Goal: Use online tool/utility: Utilize a website feature to perform a specific function

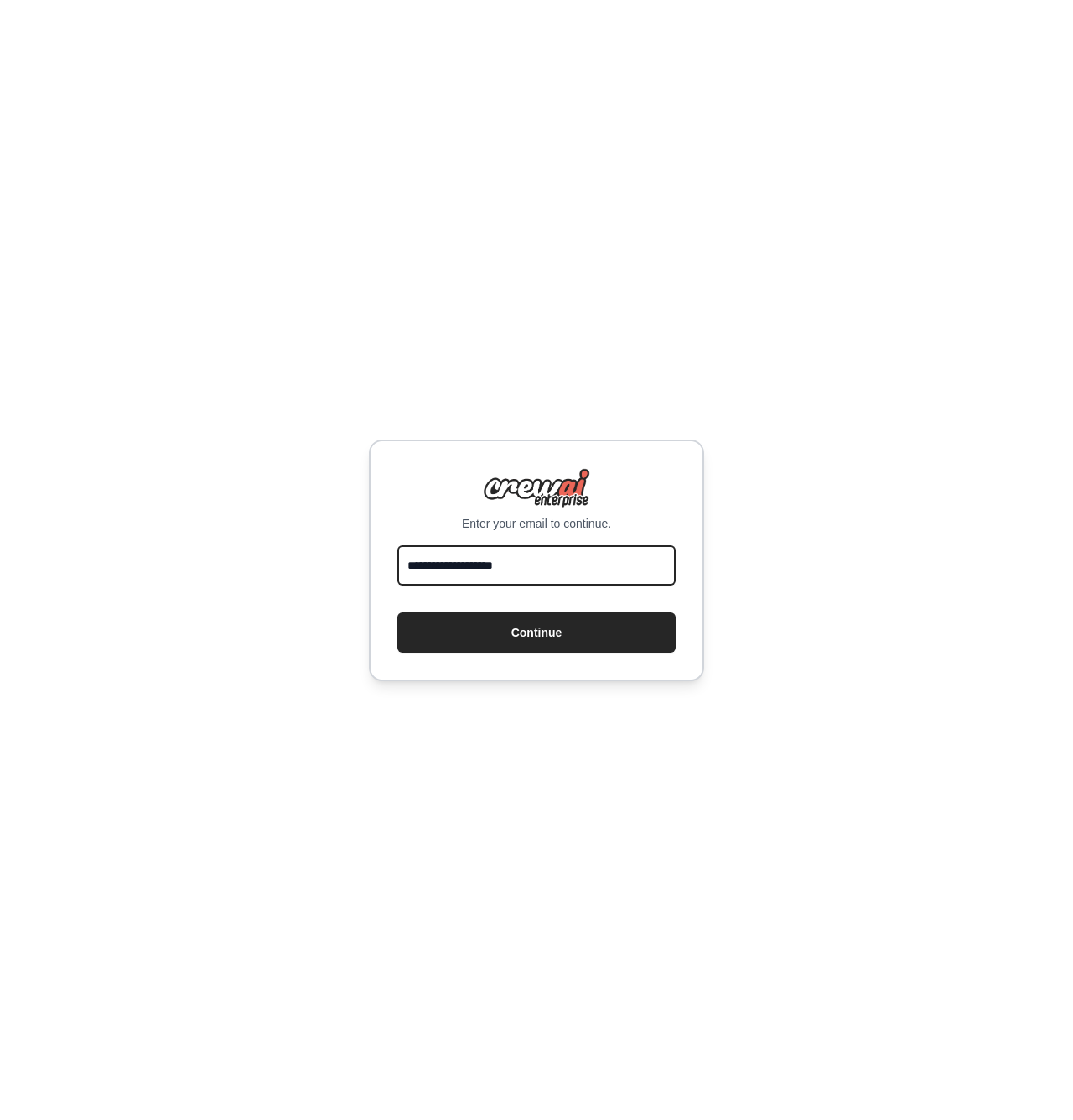
type input "**********"
click at [536, 632] on button "Continue" at bounding box center [536, 632] width 279 height 40
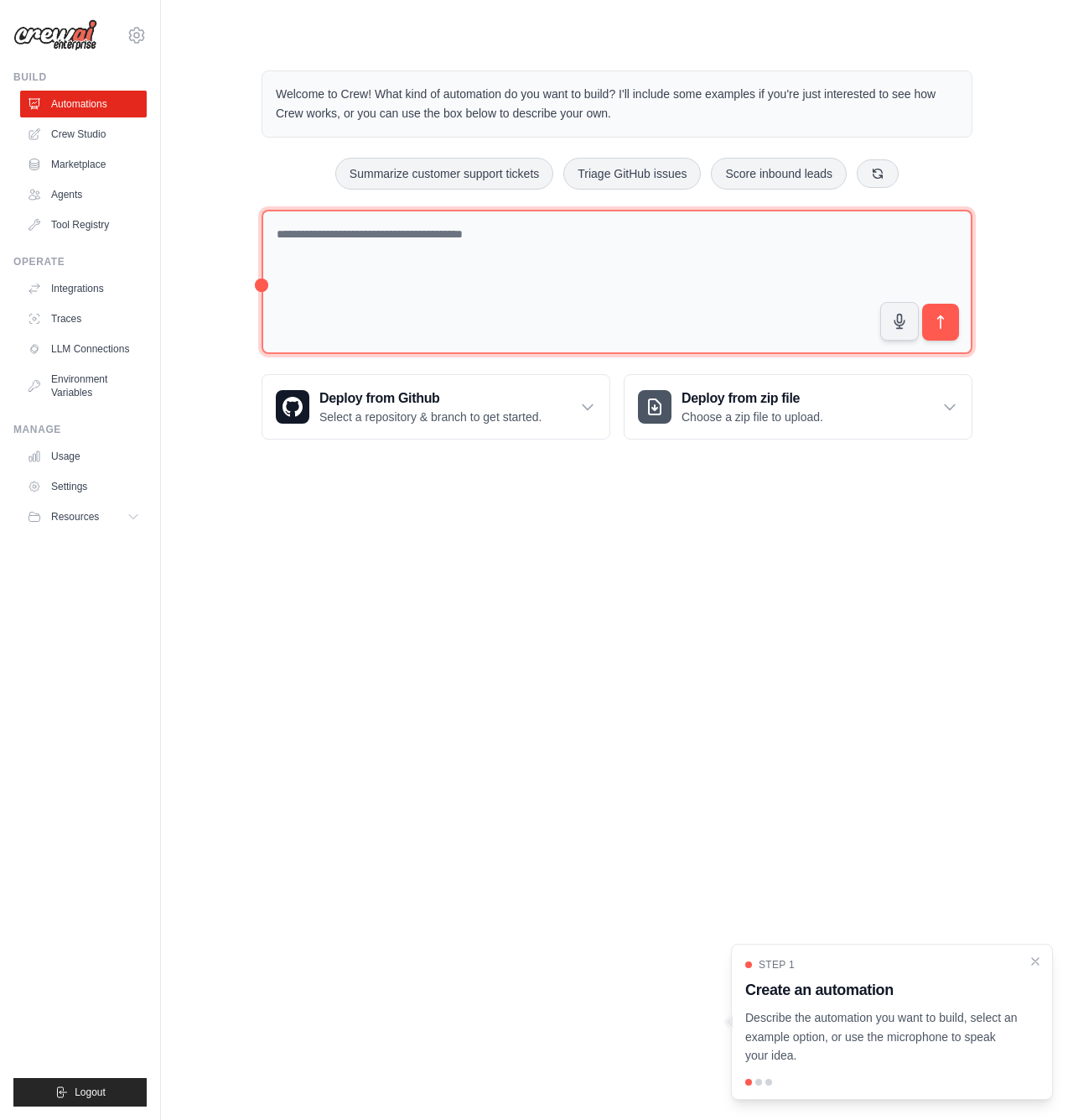
click at [462, 253] on textarea at bounding box center [617, 282] width 711 height 145
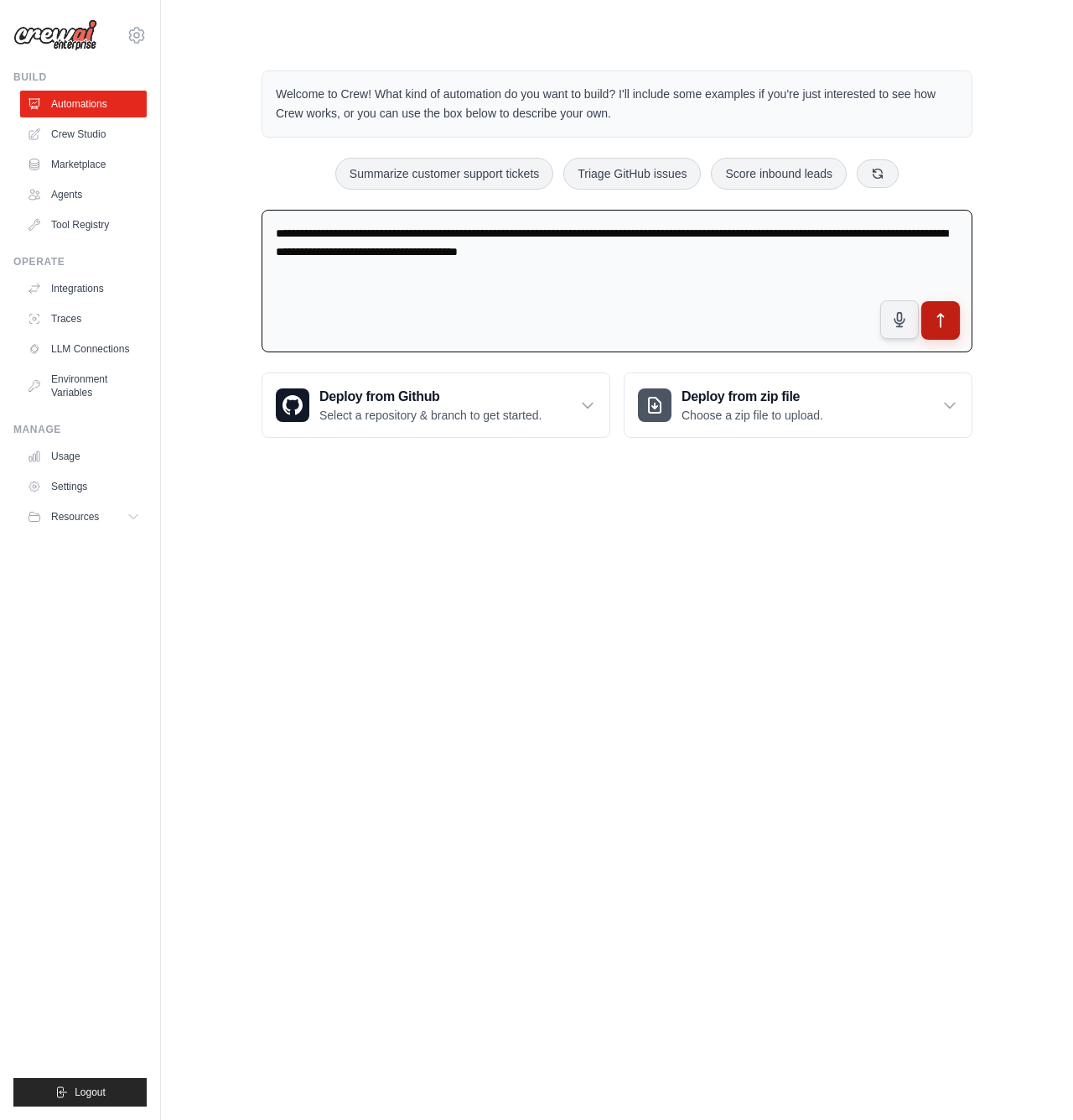
type textarea "**********"
click at [933, 312] on icon "submit" at bounding box center [941, 321] width 18 height 18
click at [98, 138] on link "Crew Studio" at bounding box center [84, 134] width 126 height 27
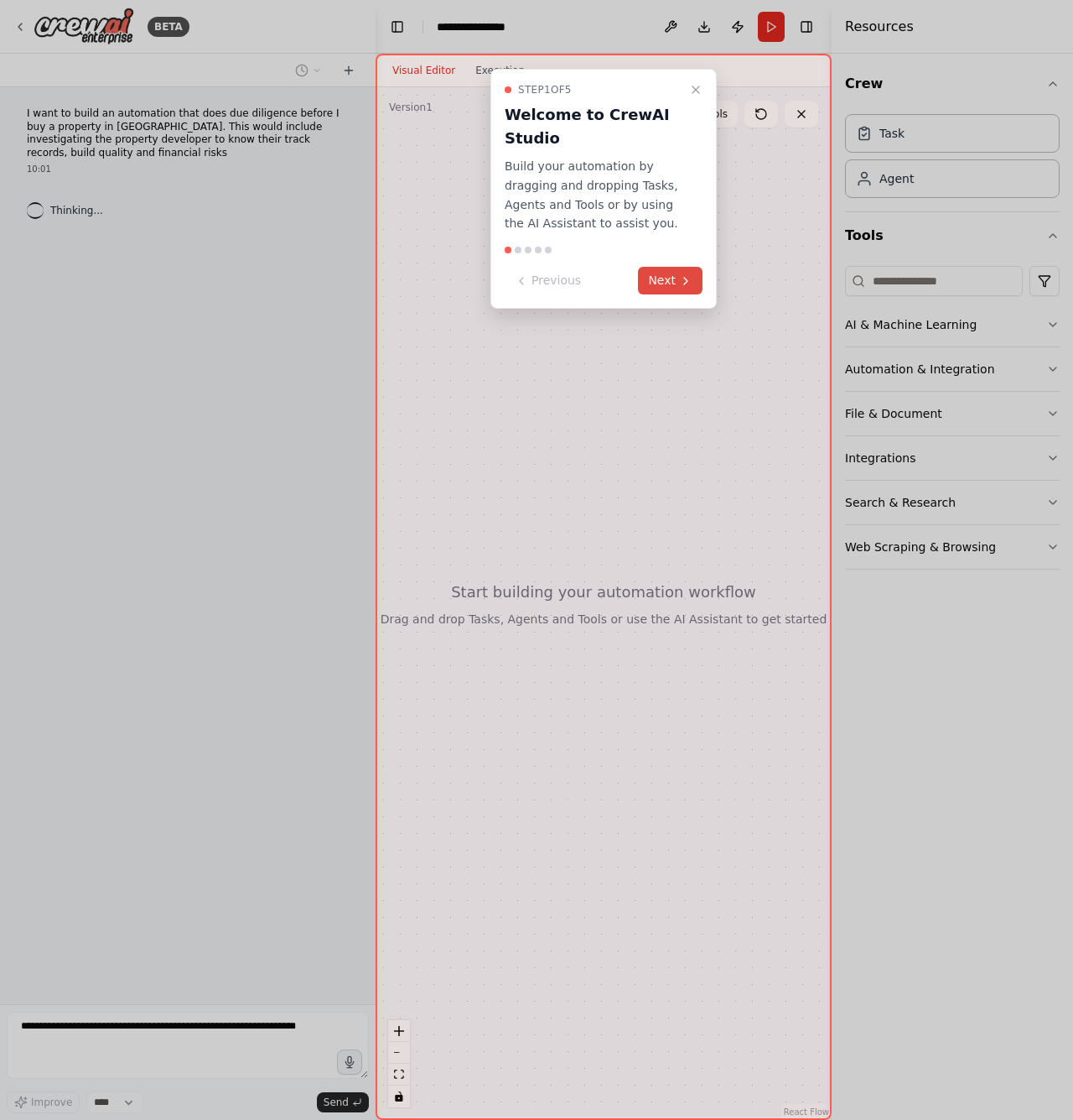
click at [675, 280] on button "Next" at bounding box center [670, 280] width 64 height 28
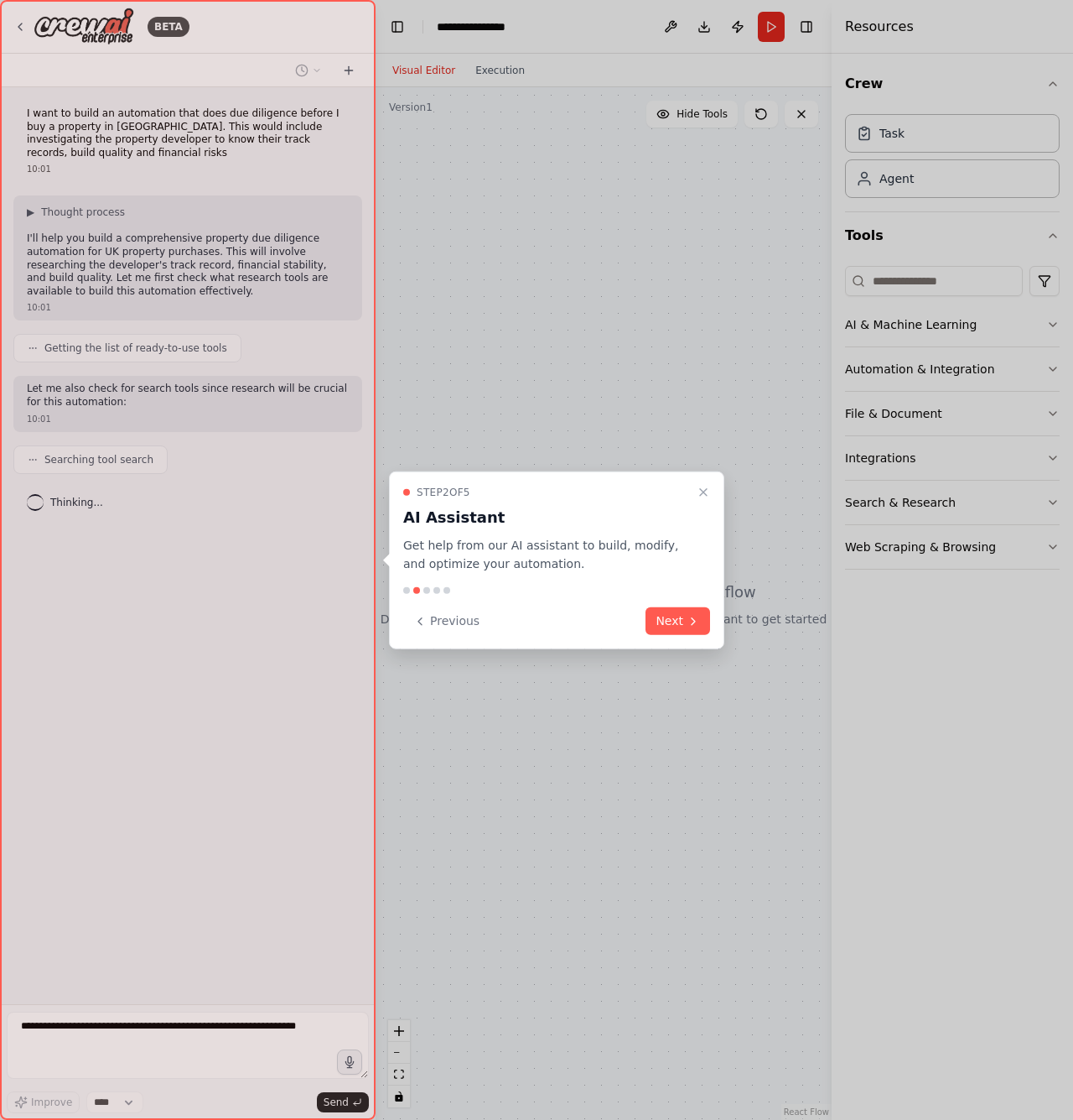
click at [692, 621] on icon at bounding box center [693, 620] width 13 height 13
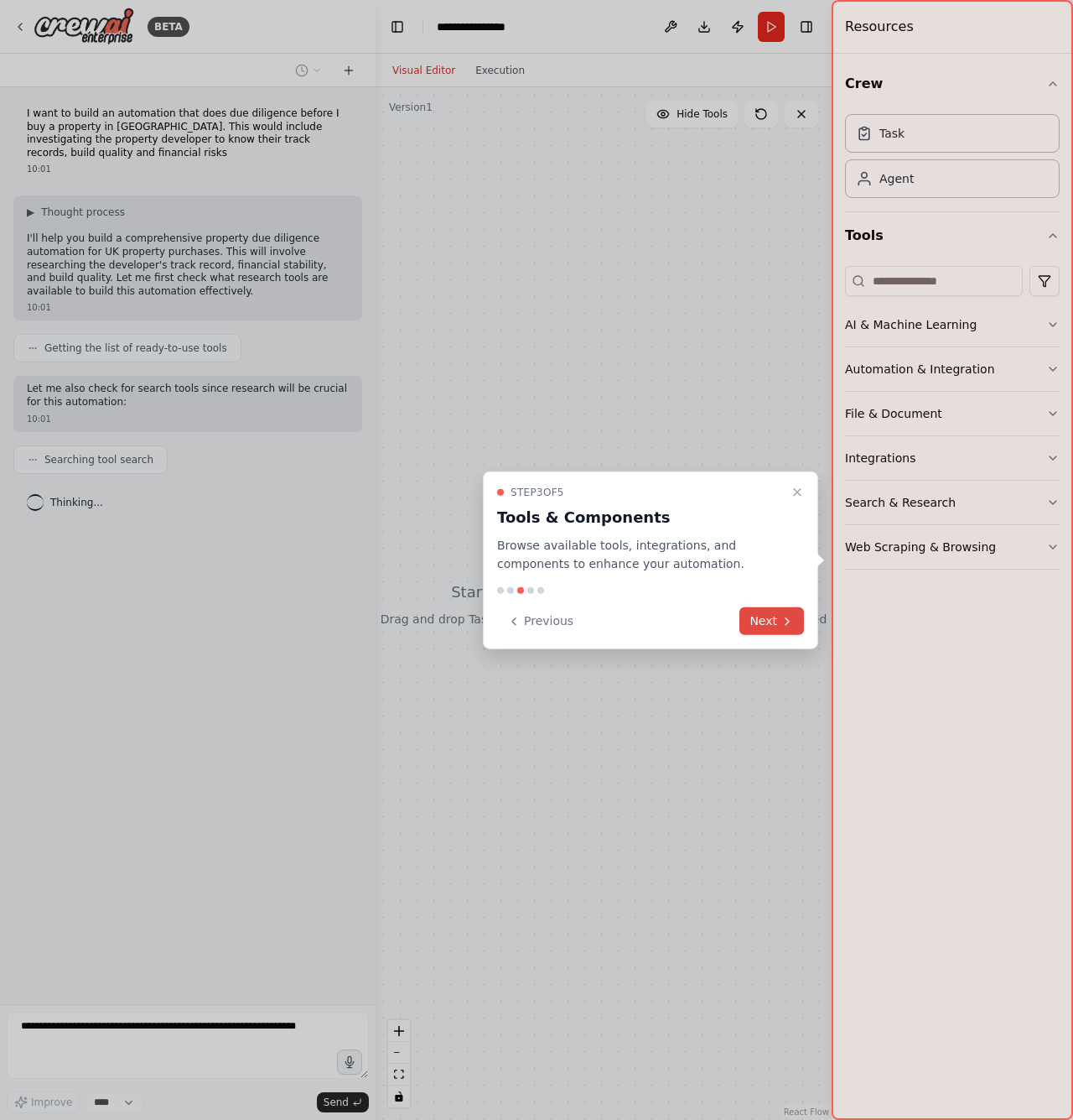
click at [768, 625] on button "Next" at bounding box center [772, 621] width 64 height 28
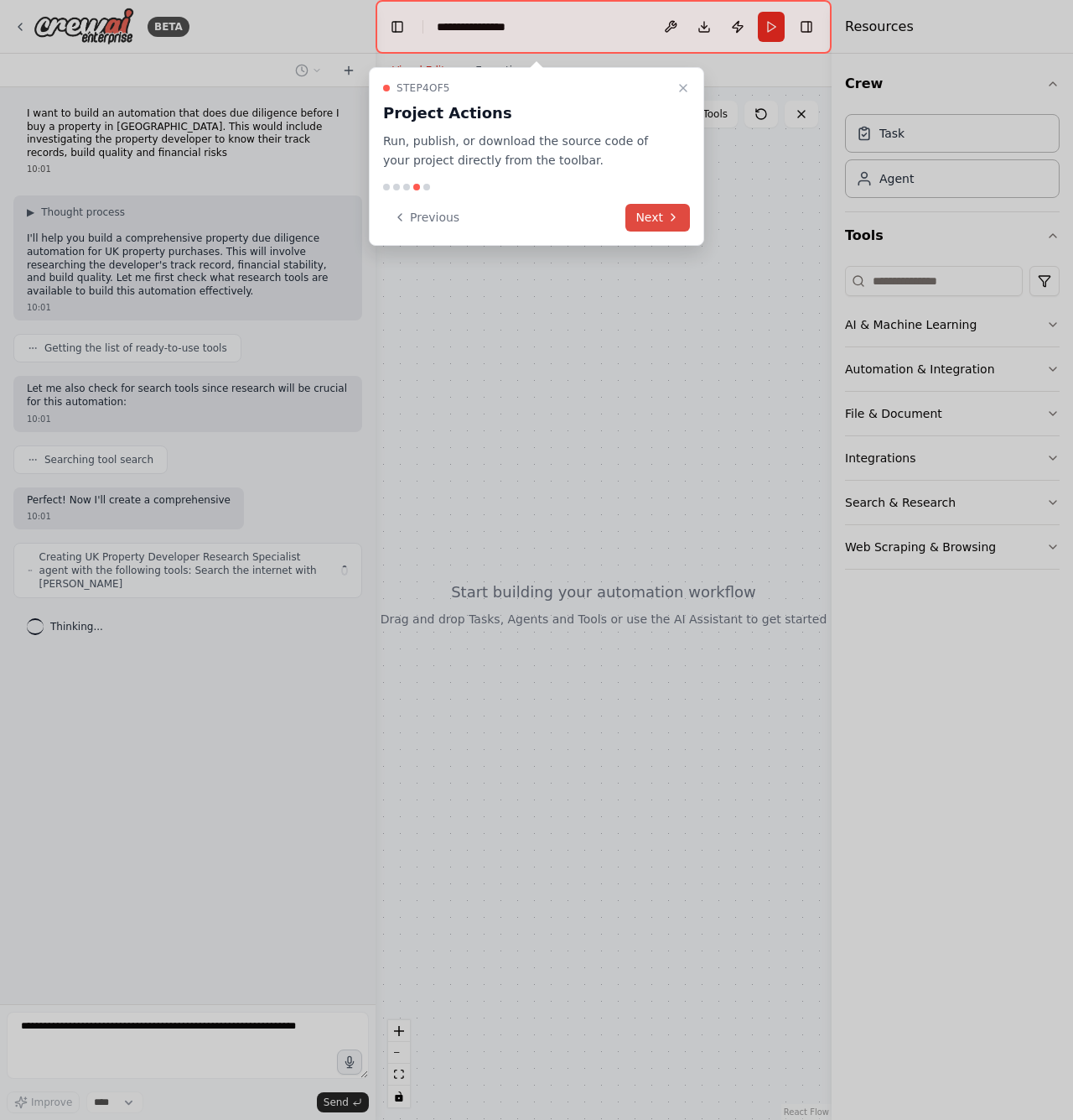
click at [665, 215] on button "Next" at bounding box center [657, 217] width 64 height 28
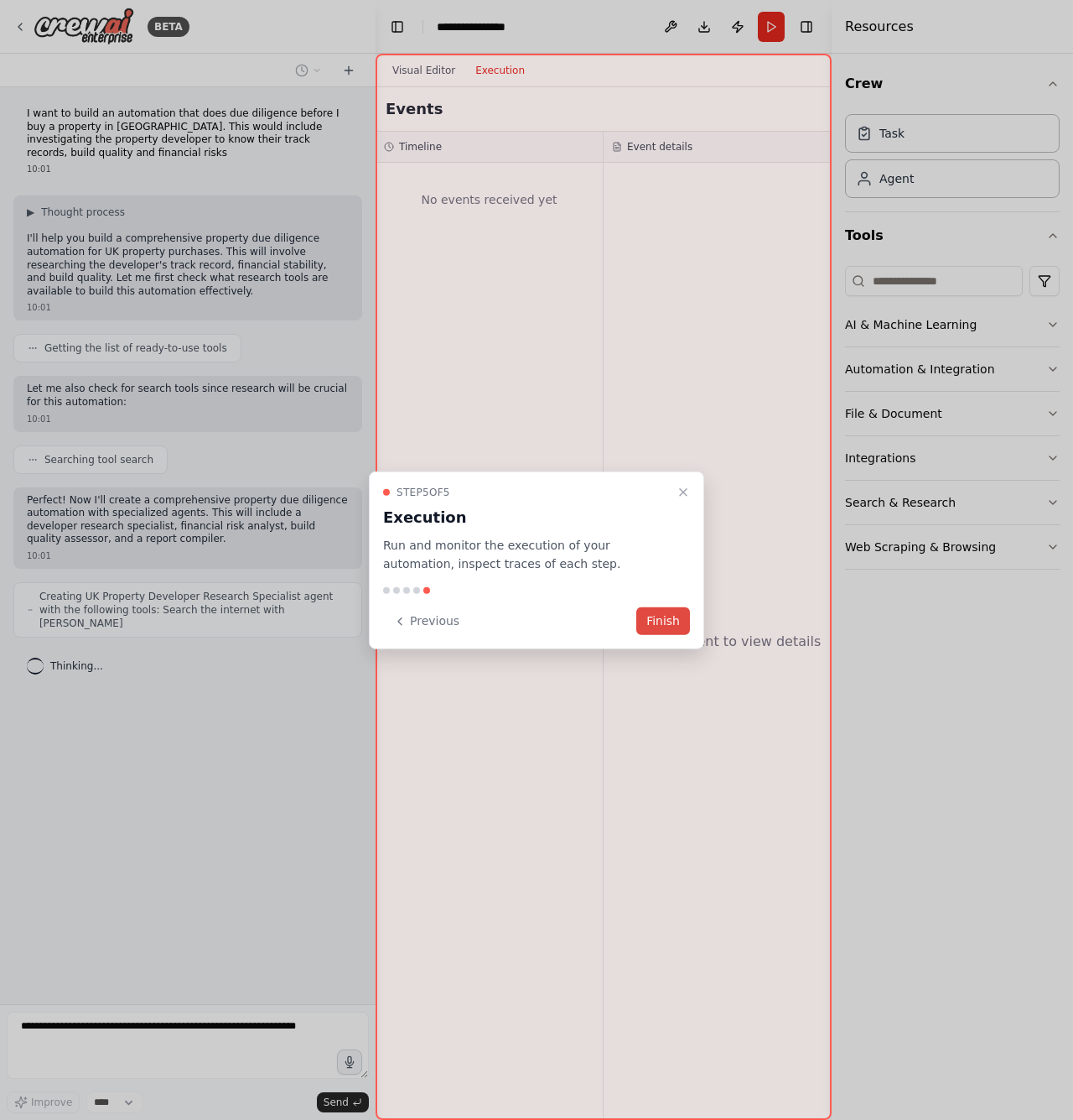
click at [675, 627] on button "Finish" at bounding box center [663, 621] width 54 height 28
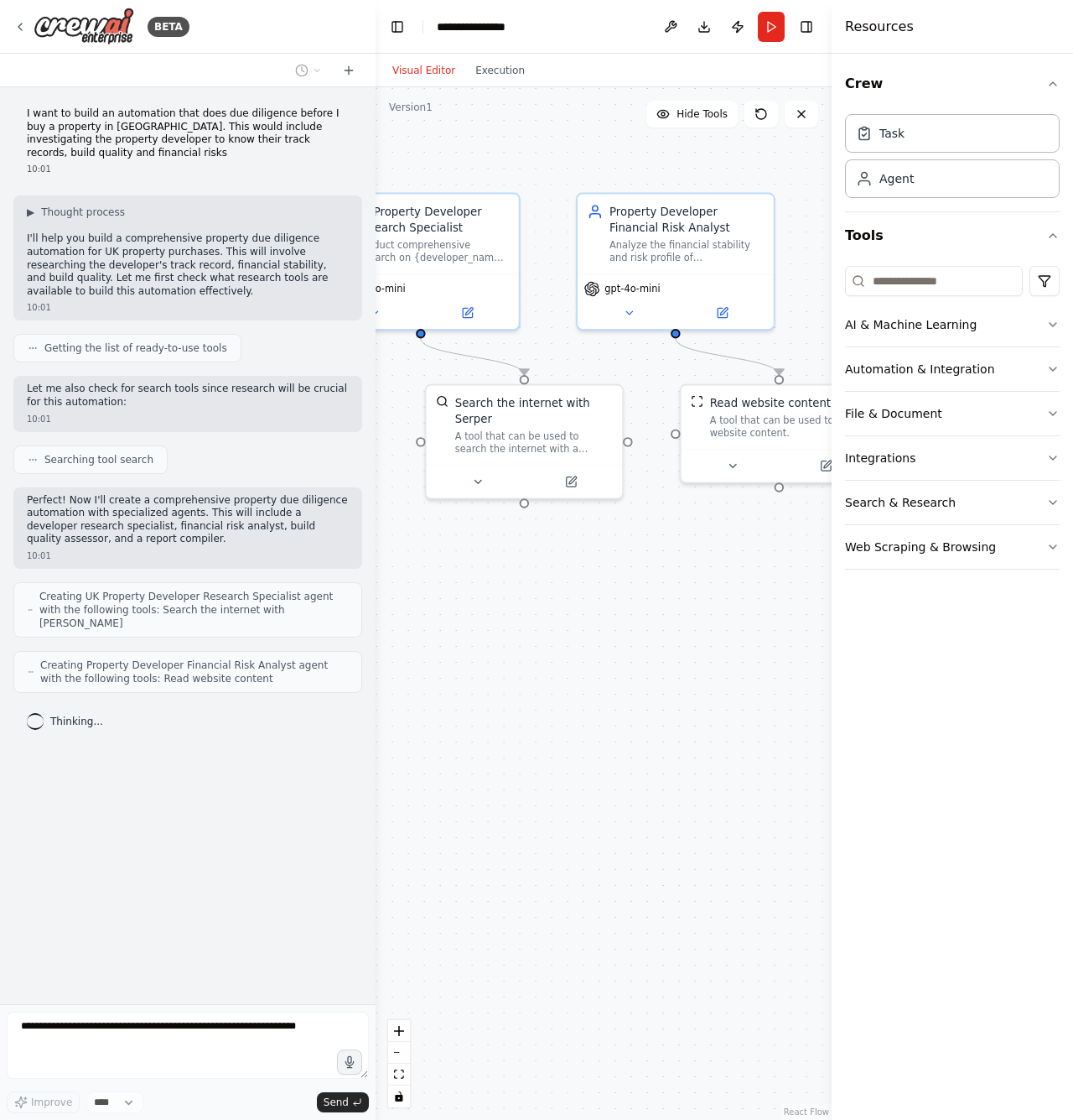
drag, startPoint x: 695, startPoint y: 639, endPoint x: 545, endPoint y: 639, distance: 150.0
click at [545, 639] on div ".deletable-edge-delete-btn { width: 20px; height: 20px; border: 0px solid #ffff…" at bounding box center [603, 603] width 456 height 1032
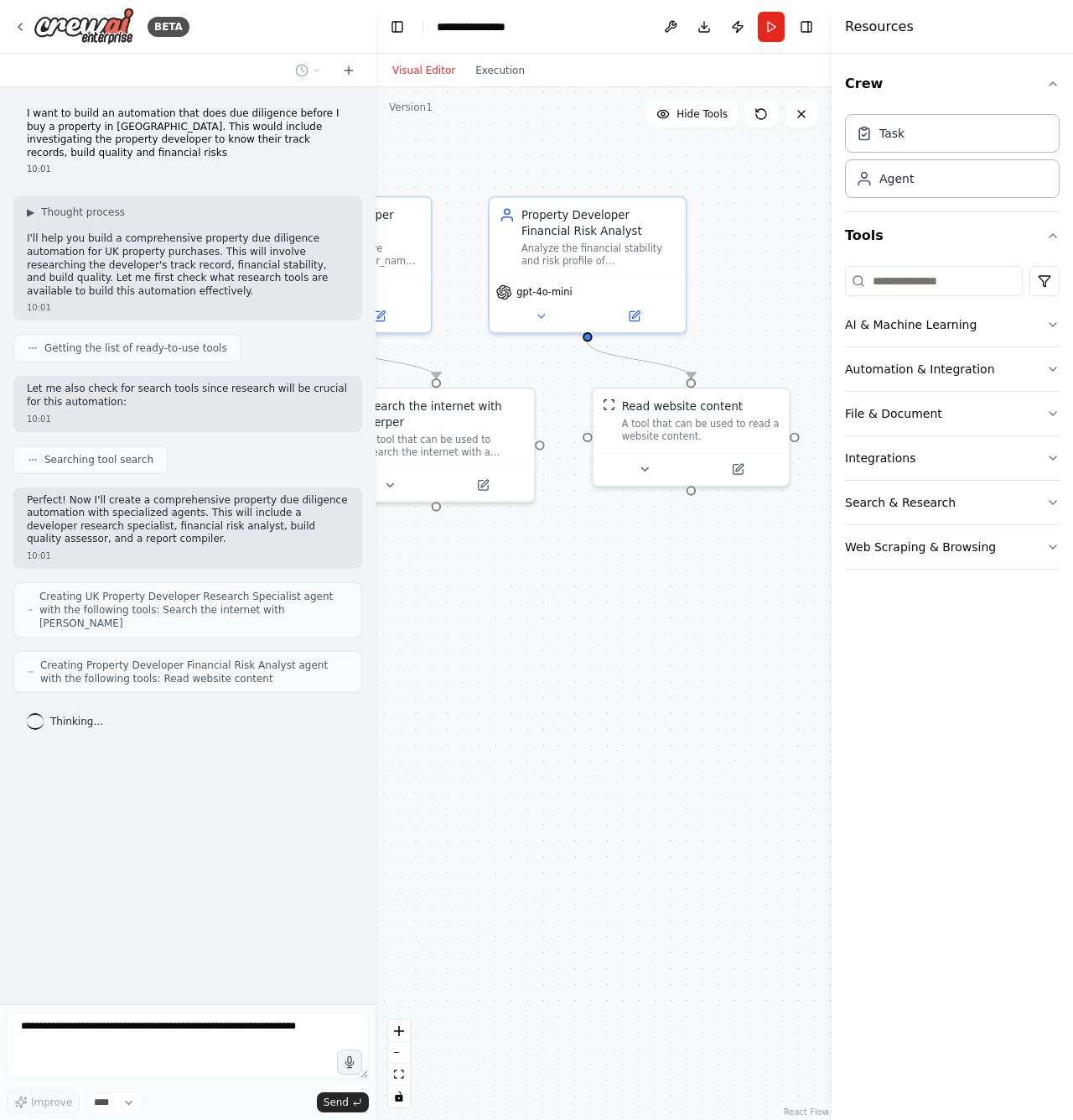
drag, startPoint x: 686, startPoint y: 604, endPoint x: 564, endPoint y: 609, distance: 122.1
click at [564, 609] on div ".deletable-edge-delete-btn { width: 20px; height: 20px; border: 0px solid #ffff…" at bounding box center [603, 603] width 456 height 1032
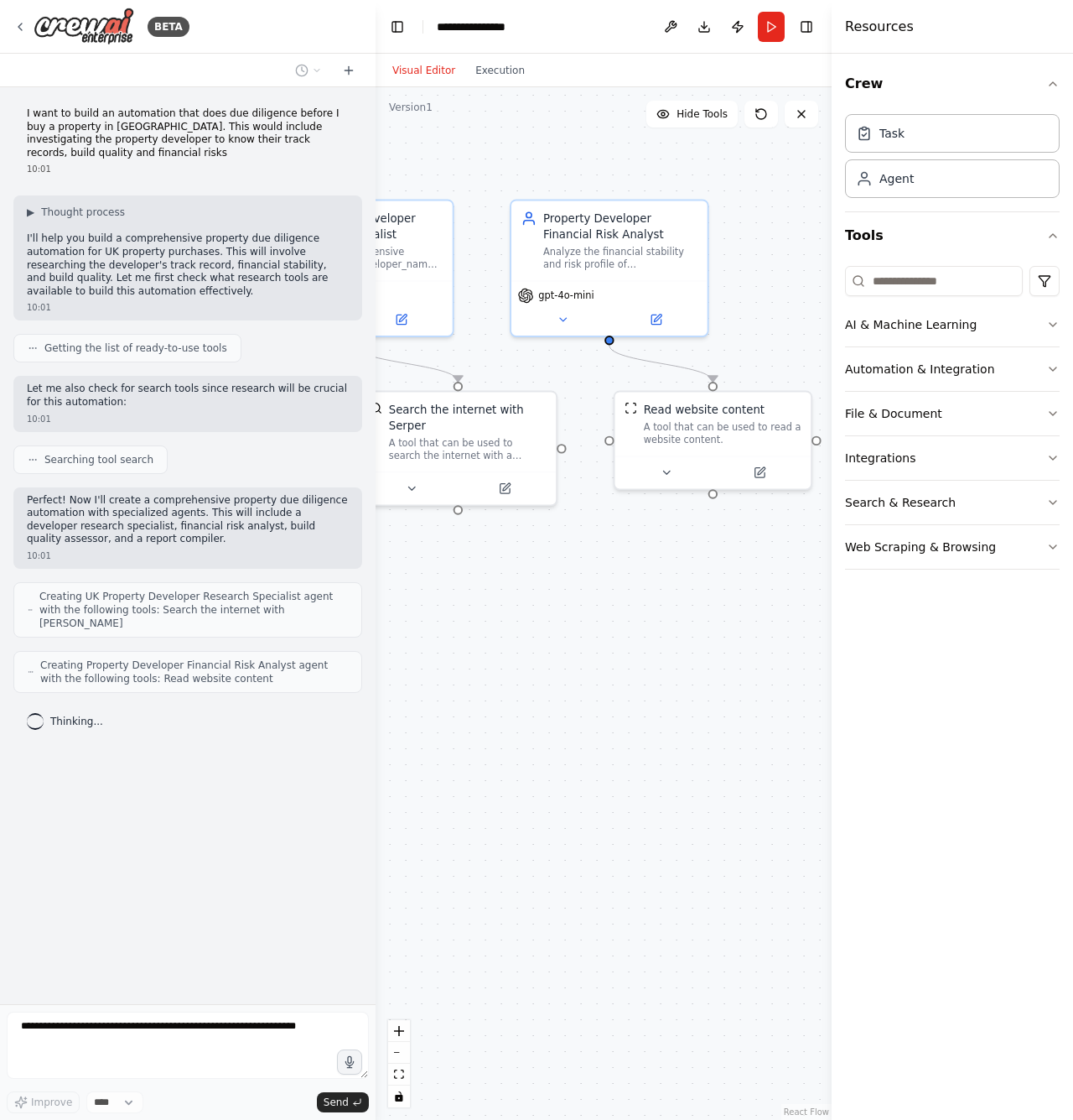
drag, startPoint x: 663, startPoint y: 596, endPoint x: 724, endPoint y: 598, distance: 61.0
click at [724, 598] on div ".deletable-edge-delete-btn { width: 20px; height: 20px; border: 0px solid #ffff…" at bounding box center [603, 603] width 456 height 1032
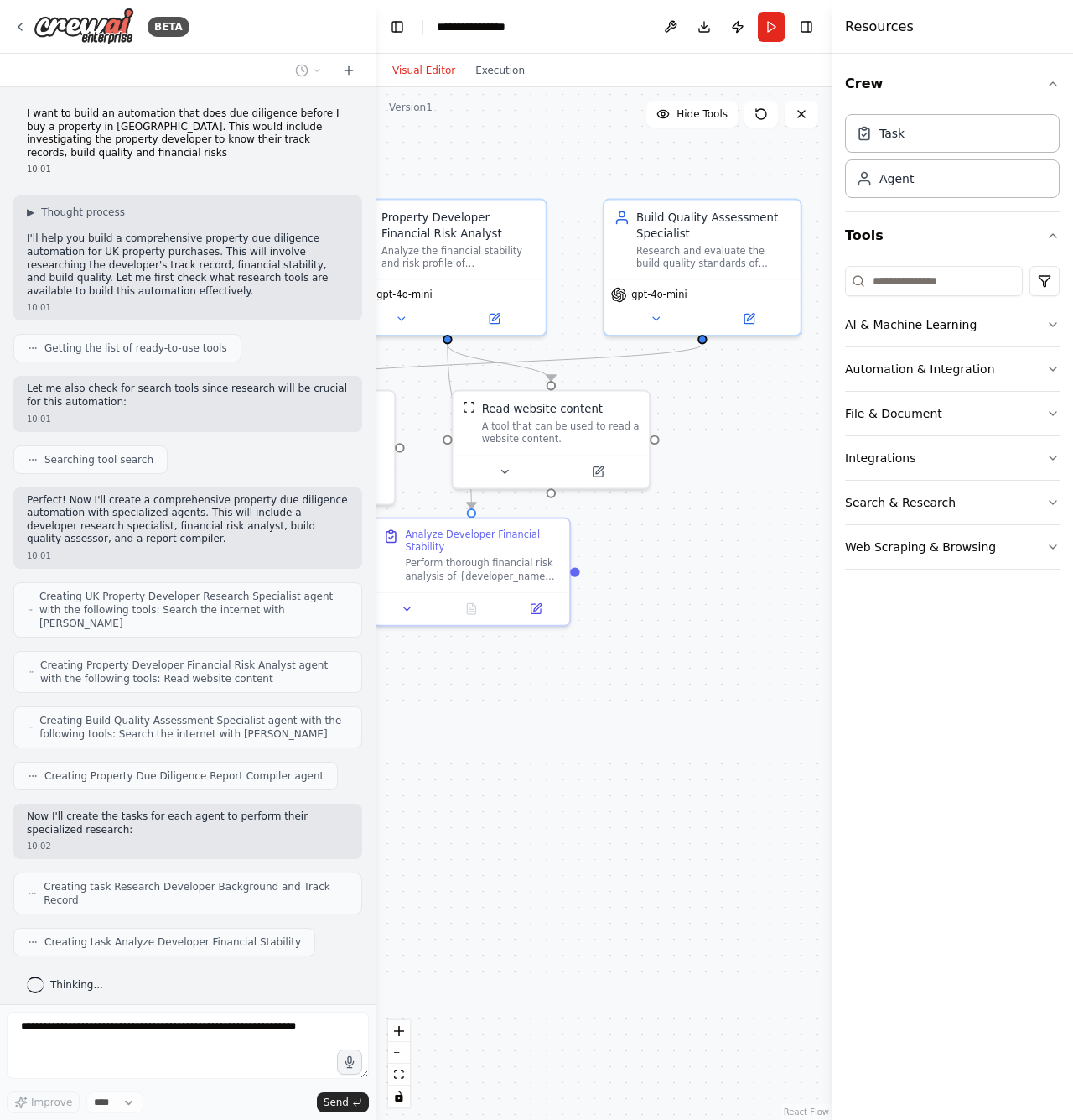
drag, startPoint x: 718, startPoint y: 741, endPoint x: 552, endPoint y: 739, distance: 166.0
click at [552, 740] on div ".deletable-edge-delete-btn { width: 20px; height: 20px; border: 0px solid #ffff…" at bounding box center [603, 603] width 456 height 1032
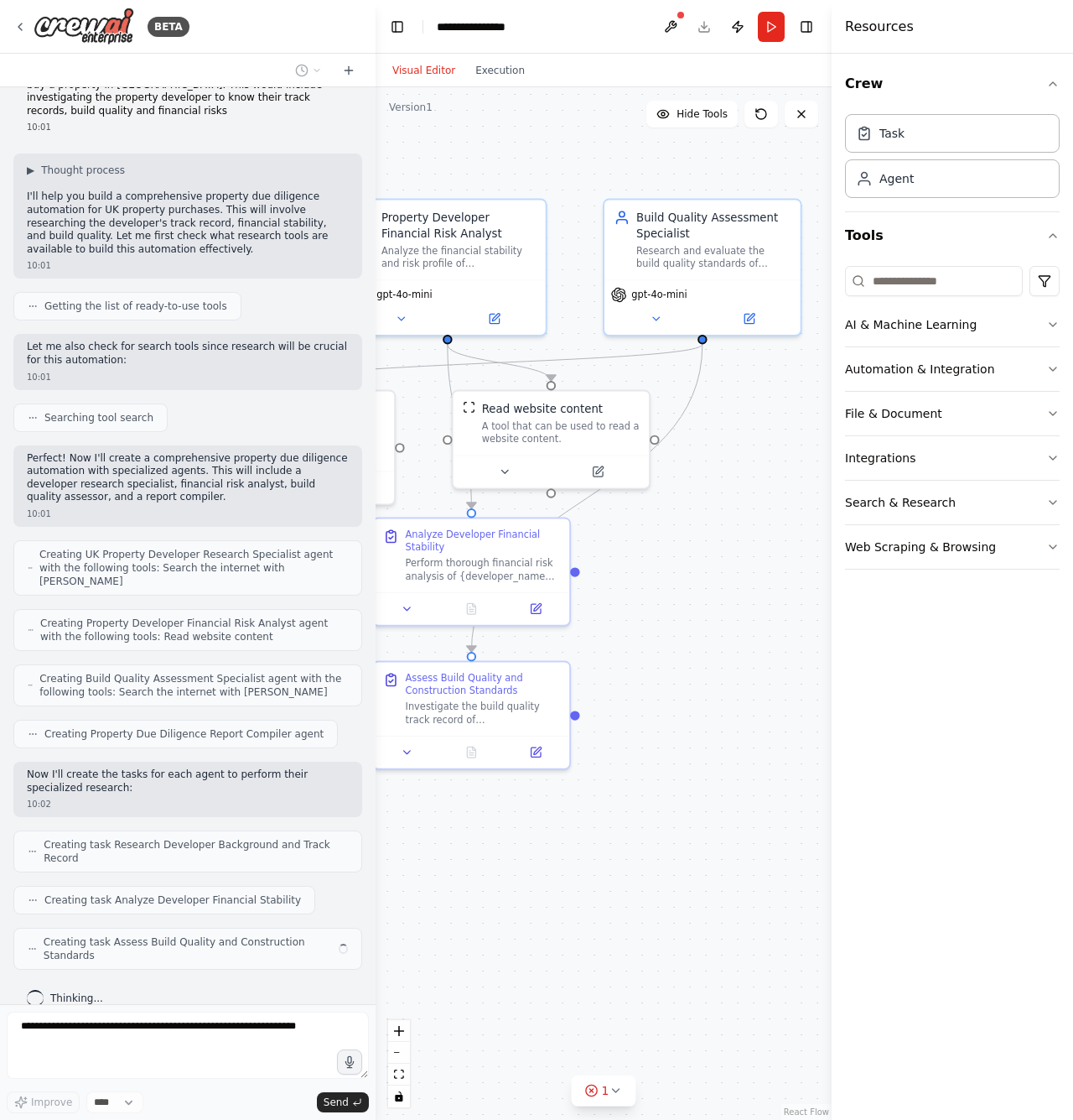
scroll to position [29, 0]
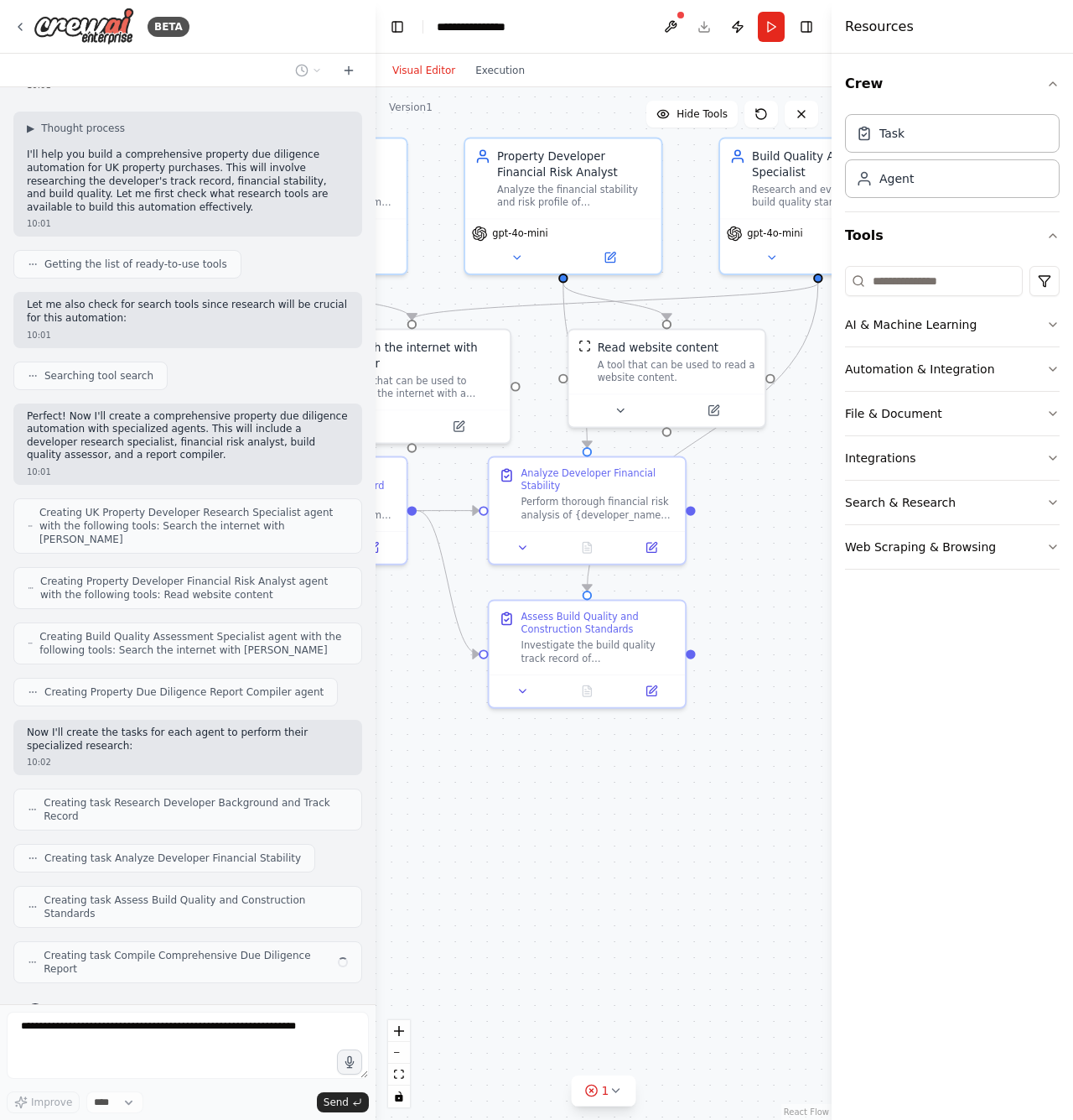
drag, startPoint x: 603, startPoint y: 874, endPoint x: 719, endPoint y: 812, distance: 131.5
click at [719, 812] on div ".deletable-edge-delete-btn { width: 20px; height: 20px; border: 0px solid #ffff…" at bounding box center [603, 603] width 456 height 1032
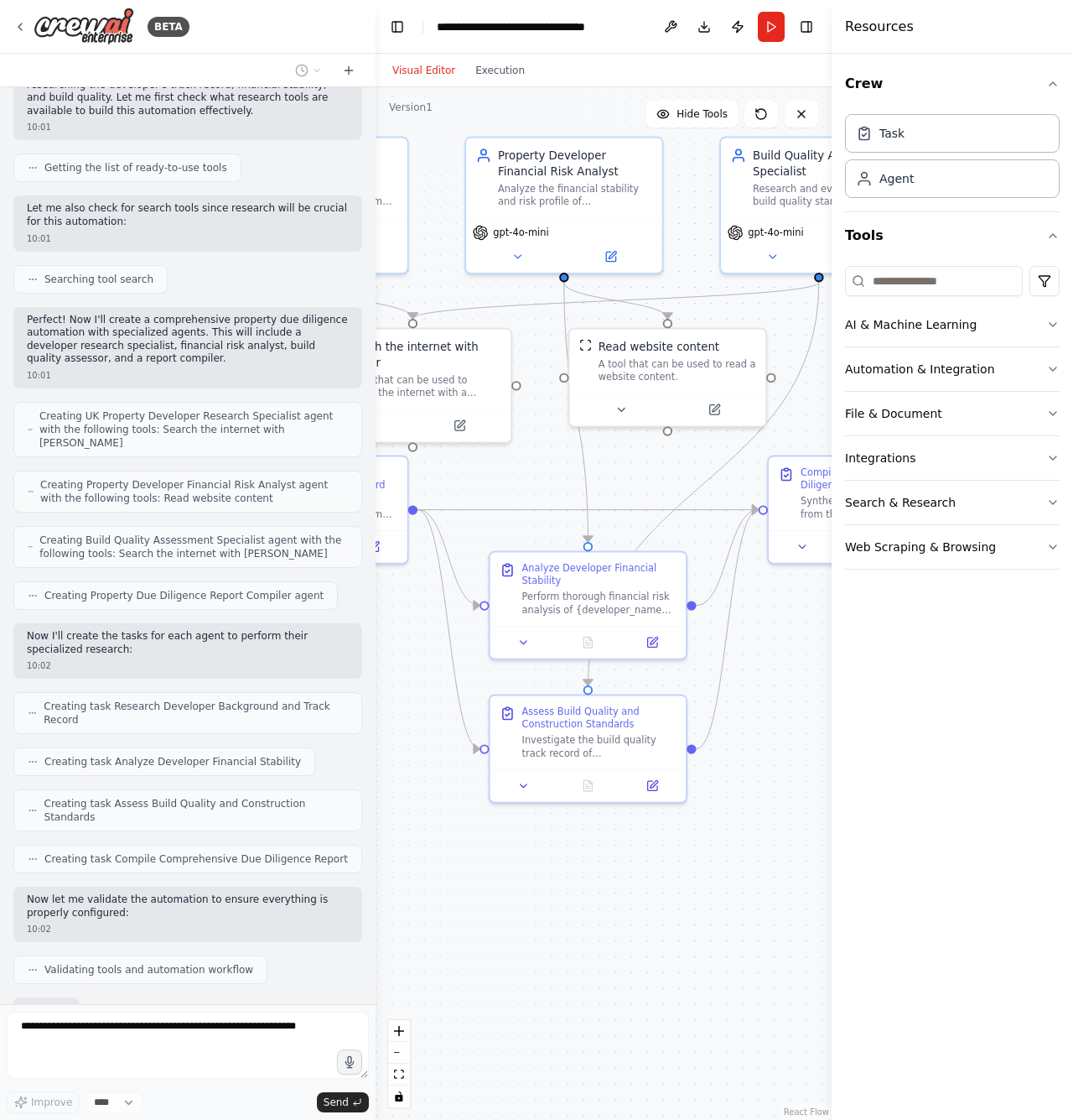
scroll to position [278, 0]
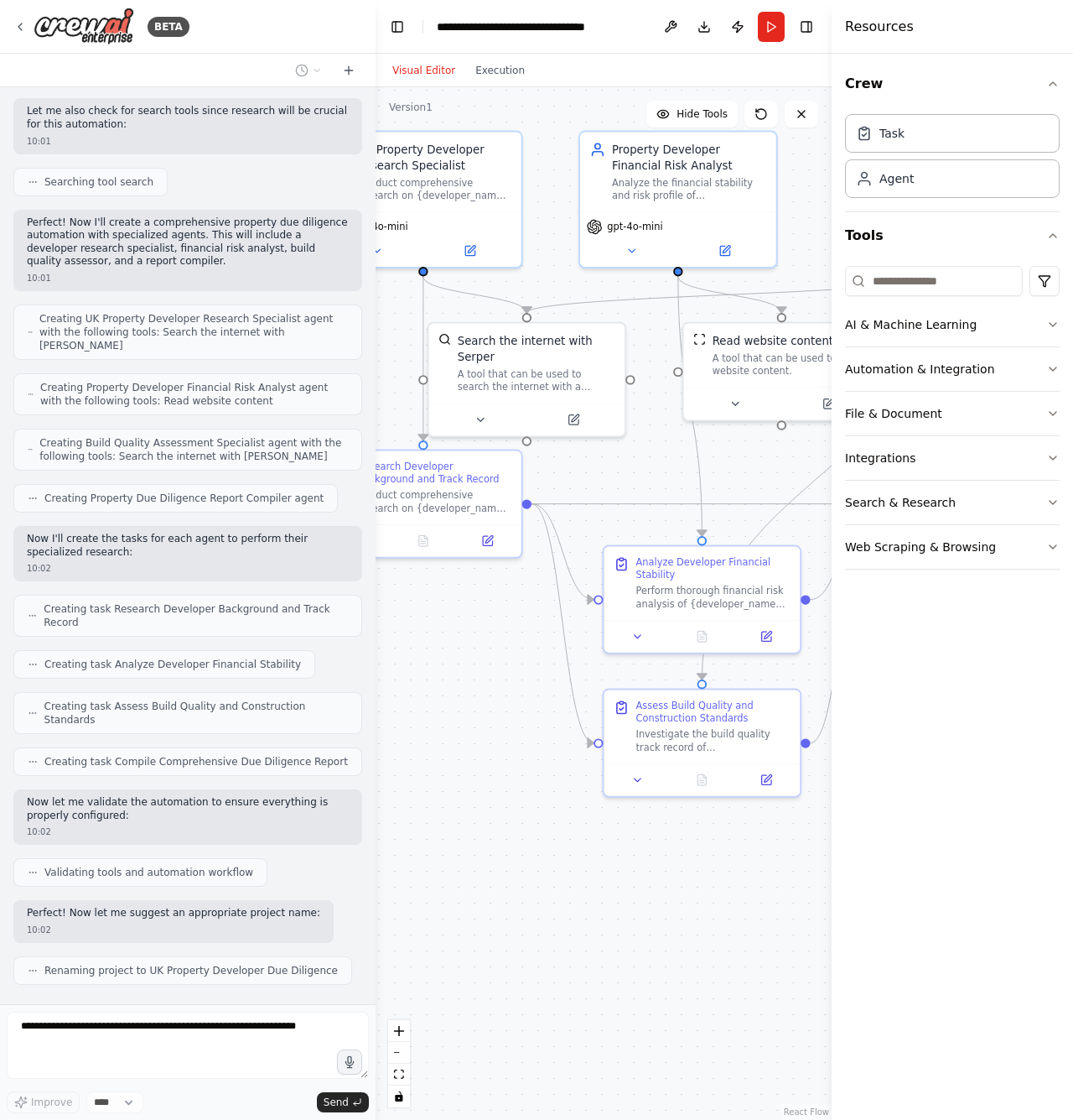
drag, startPoint x: 611, startPoint y: 856, endPoint x: 725, endPoint y: 849, distance: 114.2
click at [725, 849] on div ".deletable-edge-delete-btn { width: 20px; height: 20px; border: 0px solid #ffff…" at bounding box center [603, 603] width 456 height 1032
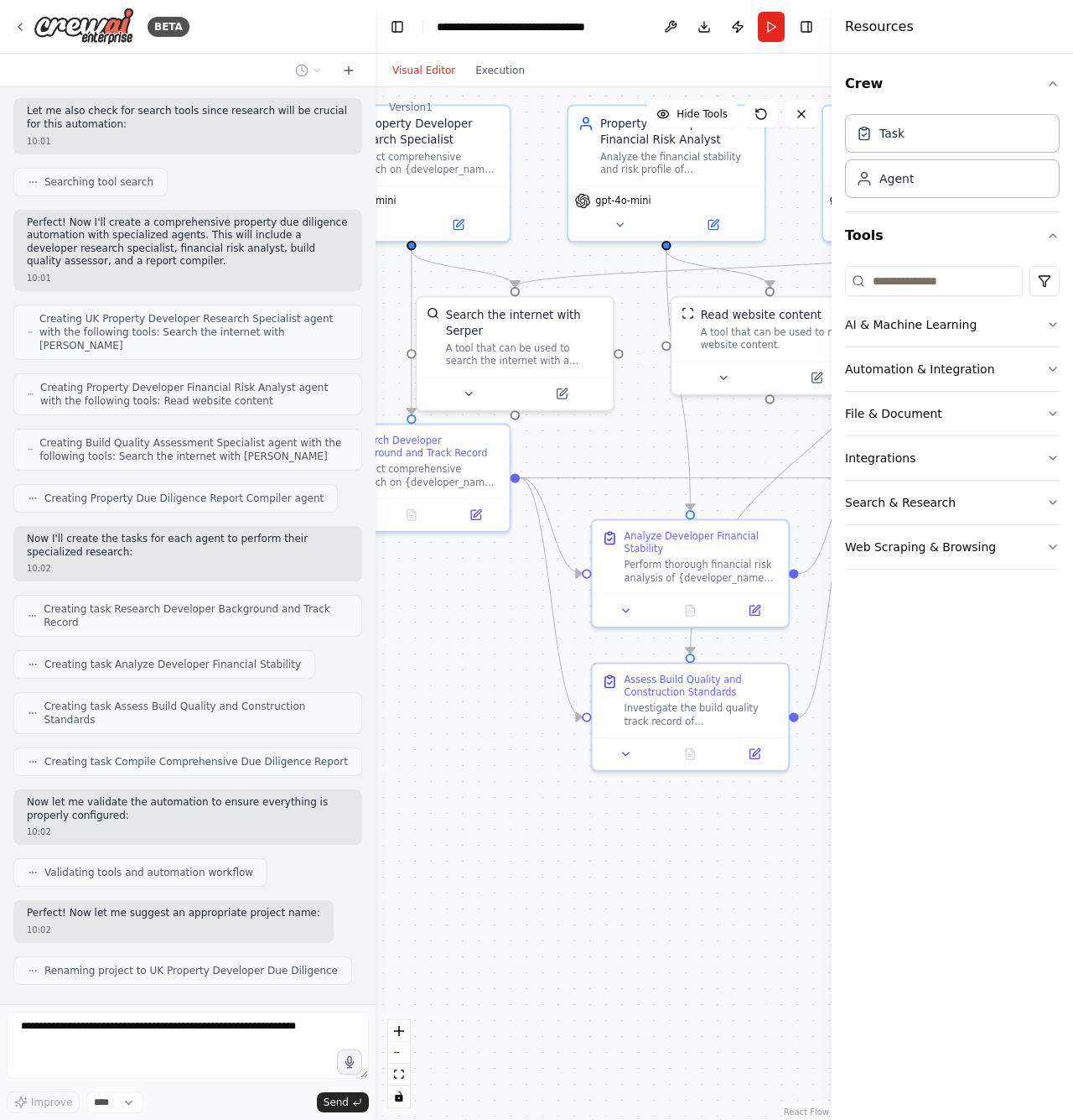
drag, startPoint x: 578, startPoint y: 840, endPoint x: 566, endPoint y: 814, distance: 28.6
click at [566, 814] on div ".deletable-edge-delete-btn { width: 20px; height: 20px; border: 0px solid #ffff…" at bounding box center [603, 603] width 456 height 1032
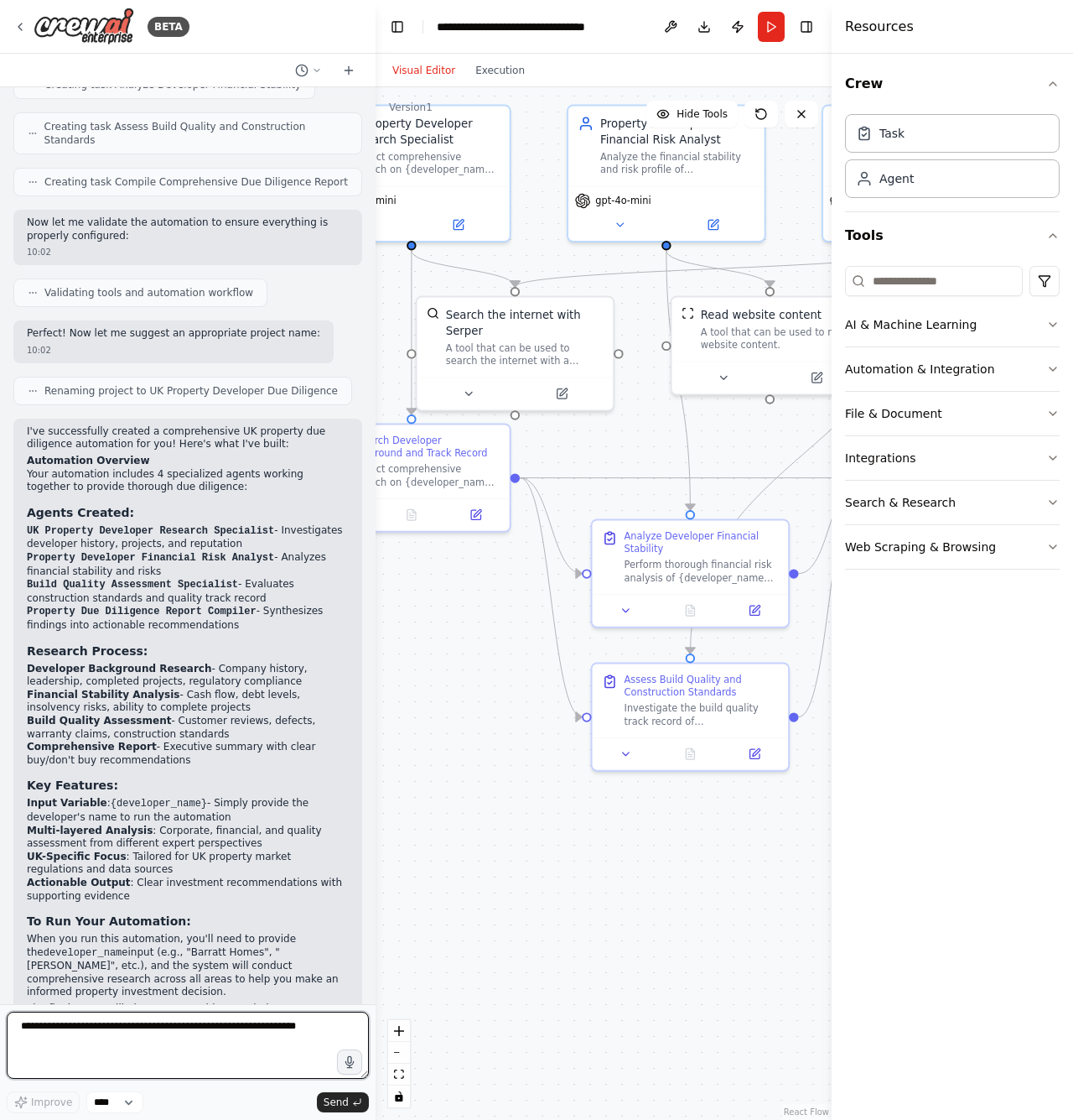
scroll to position [870, 0]
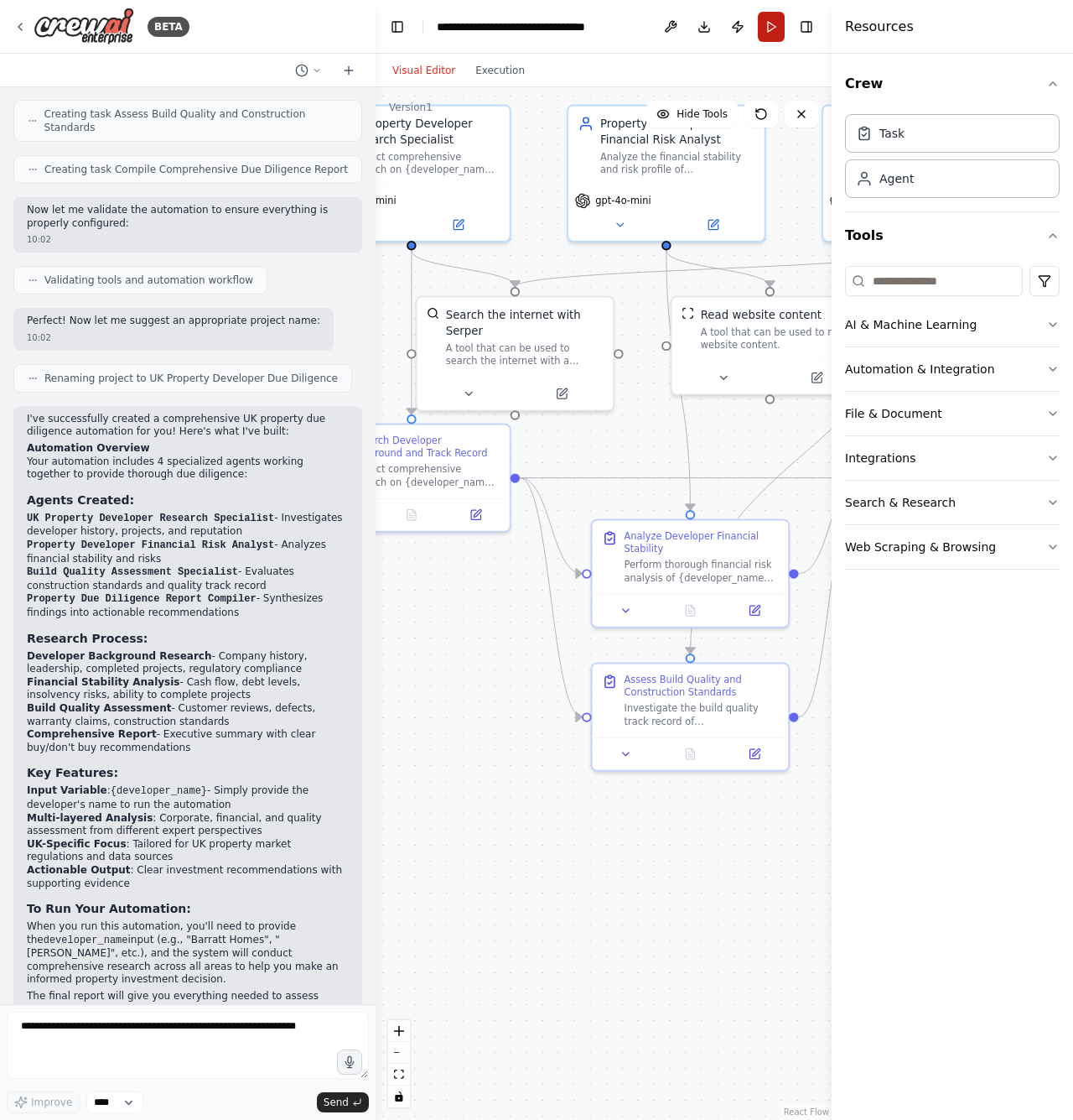
click at [768, 28] on button "Run" at bounding box center [771, 27] width 27 height 30
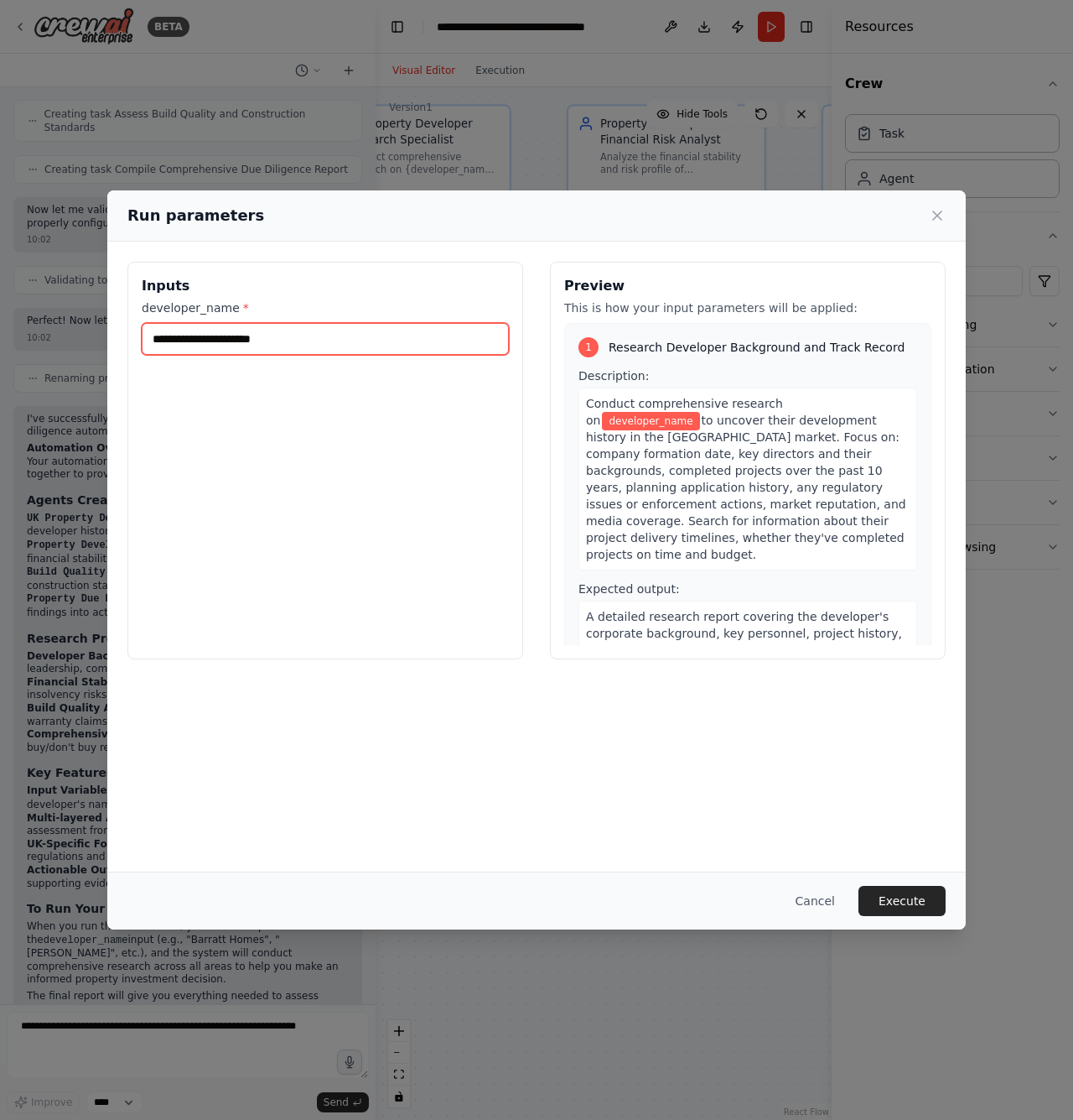
click at [264, 349] on input "developer_name *" at bounding box center [325, 339] width 367 height 32
paste input "**********"
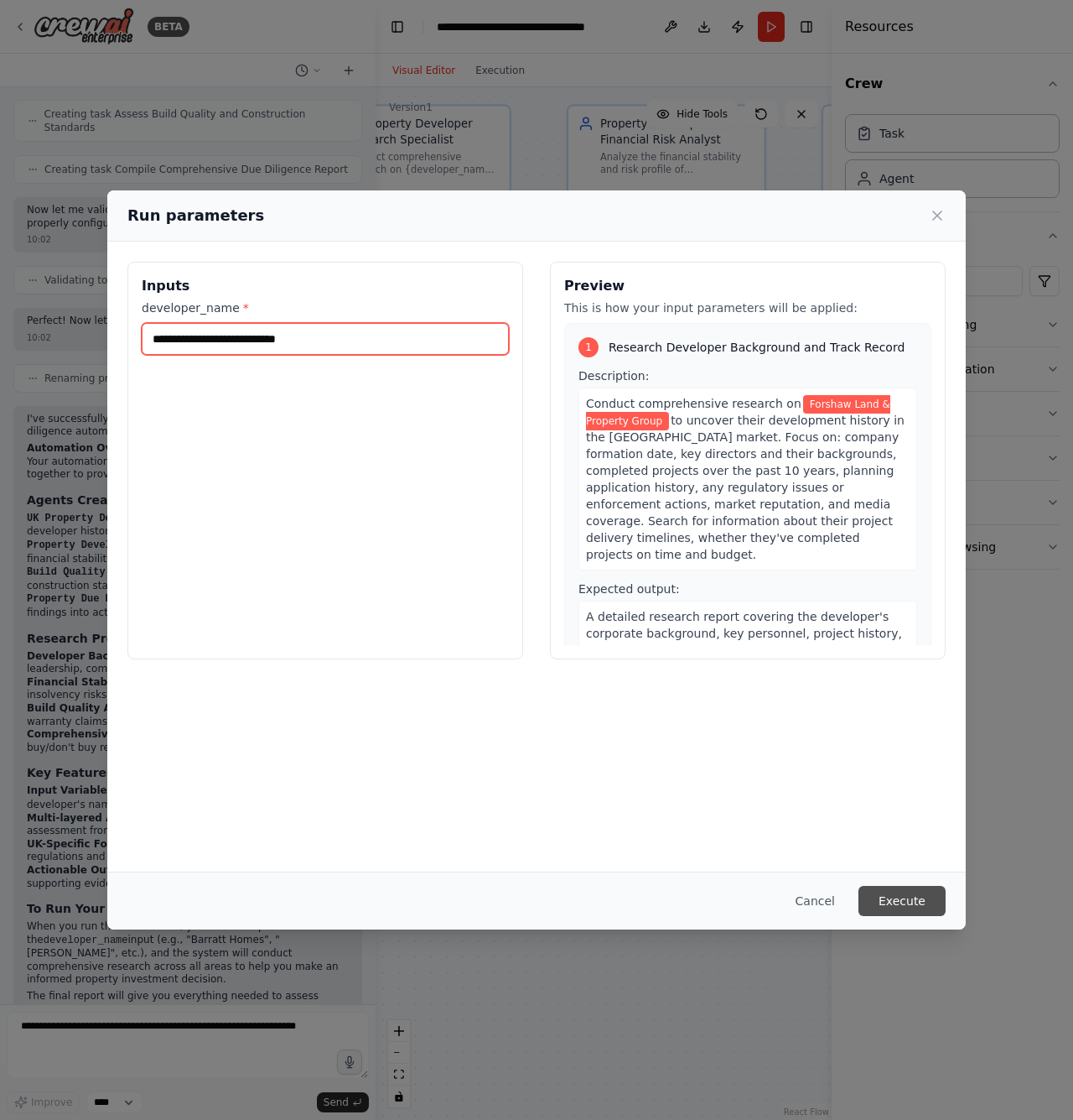
type input "**********"
click at [908, 897] on button "Execute" at bounding box center [902, 900] width 87 height 30
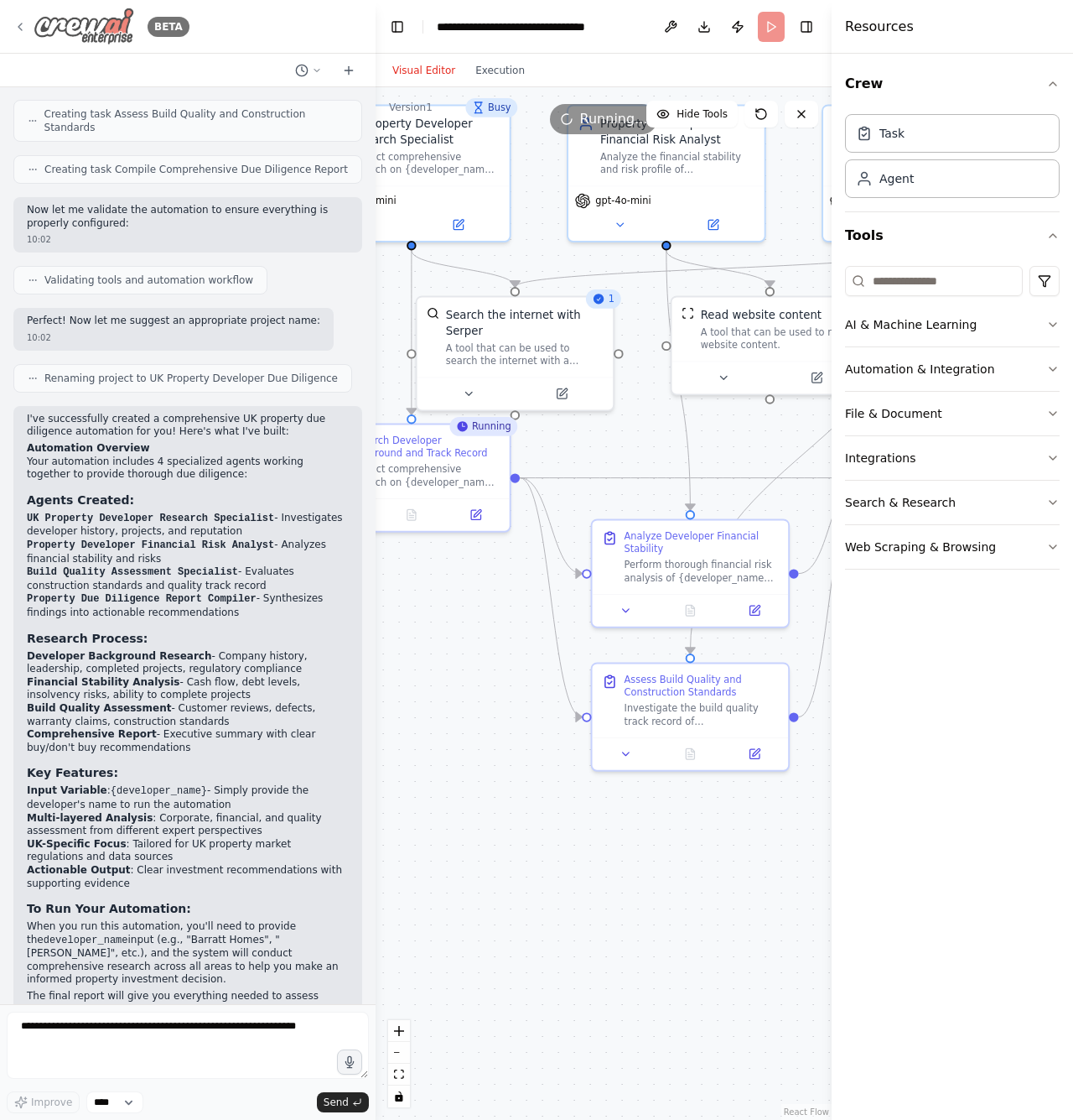
click at [24, 29] on icon at bounding box center [20, 26] width 13 height 13
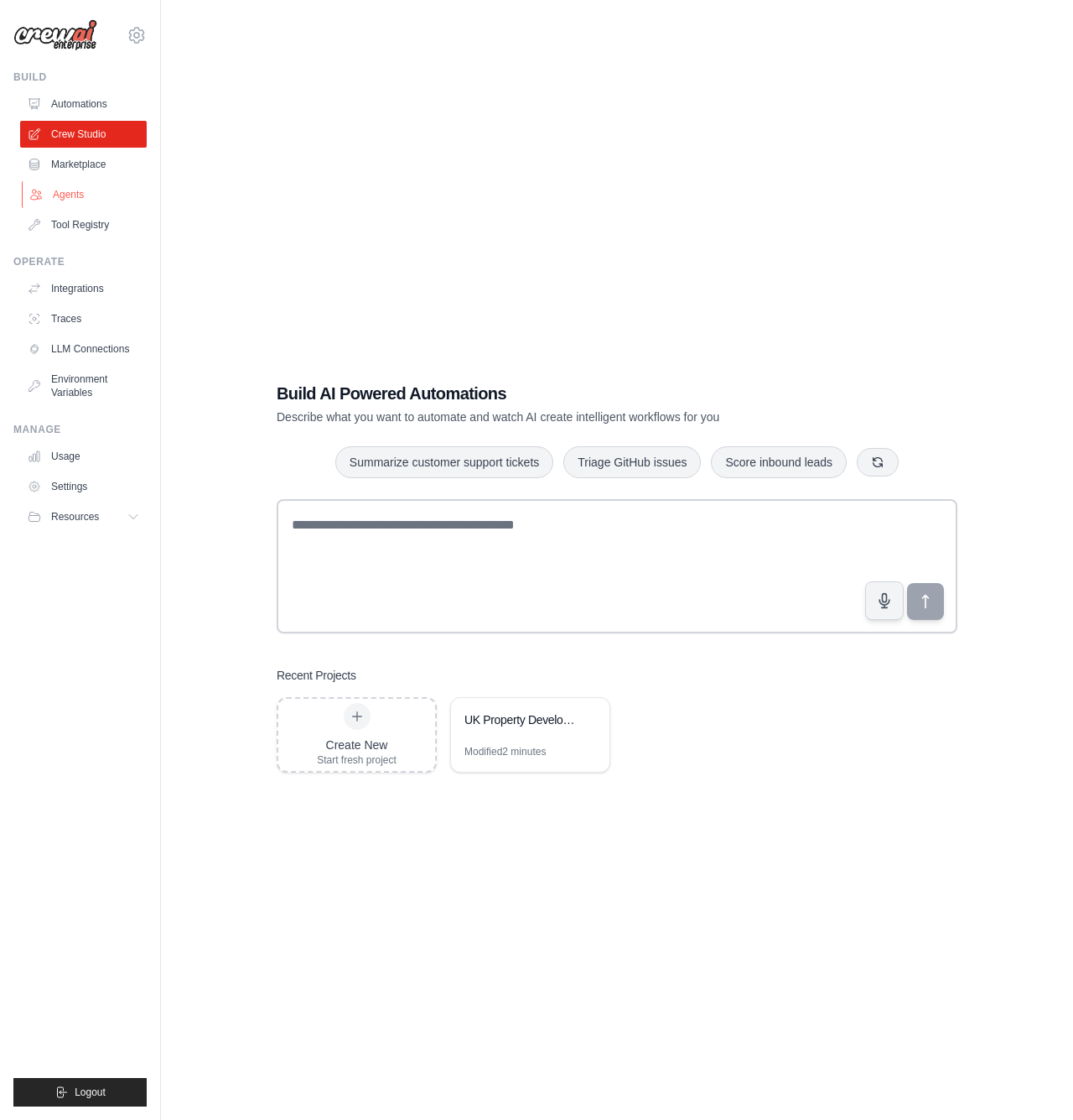
click at [71, 201] on link "Agents" at bounding box center [84, 194] width 126 height 27
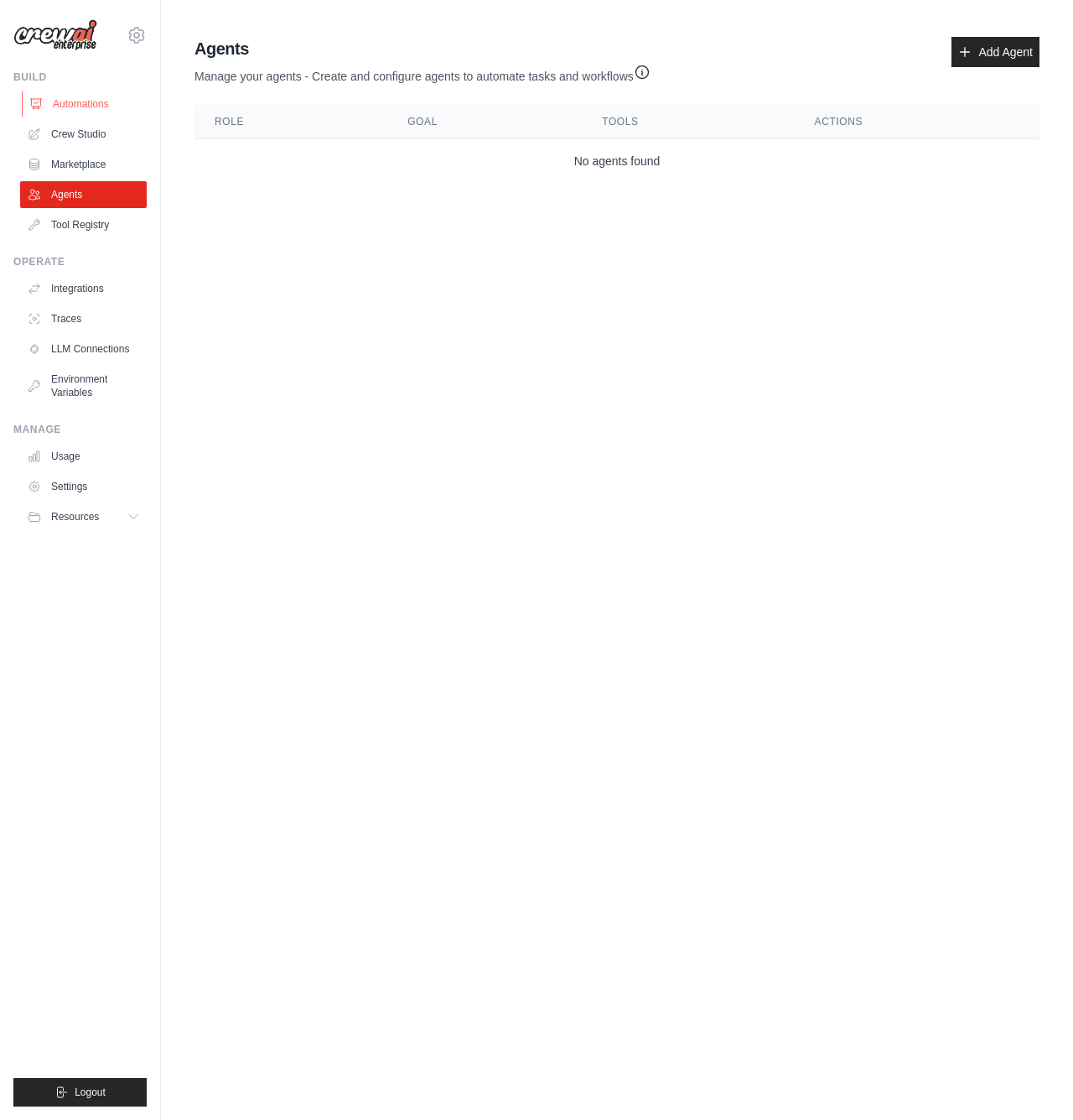
click at [67, 111] on link "Automations" at bounding box center [84, 104] width 126 height 27
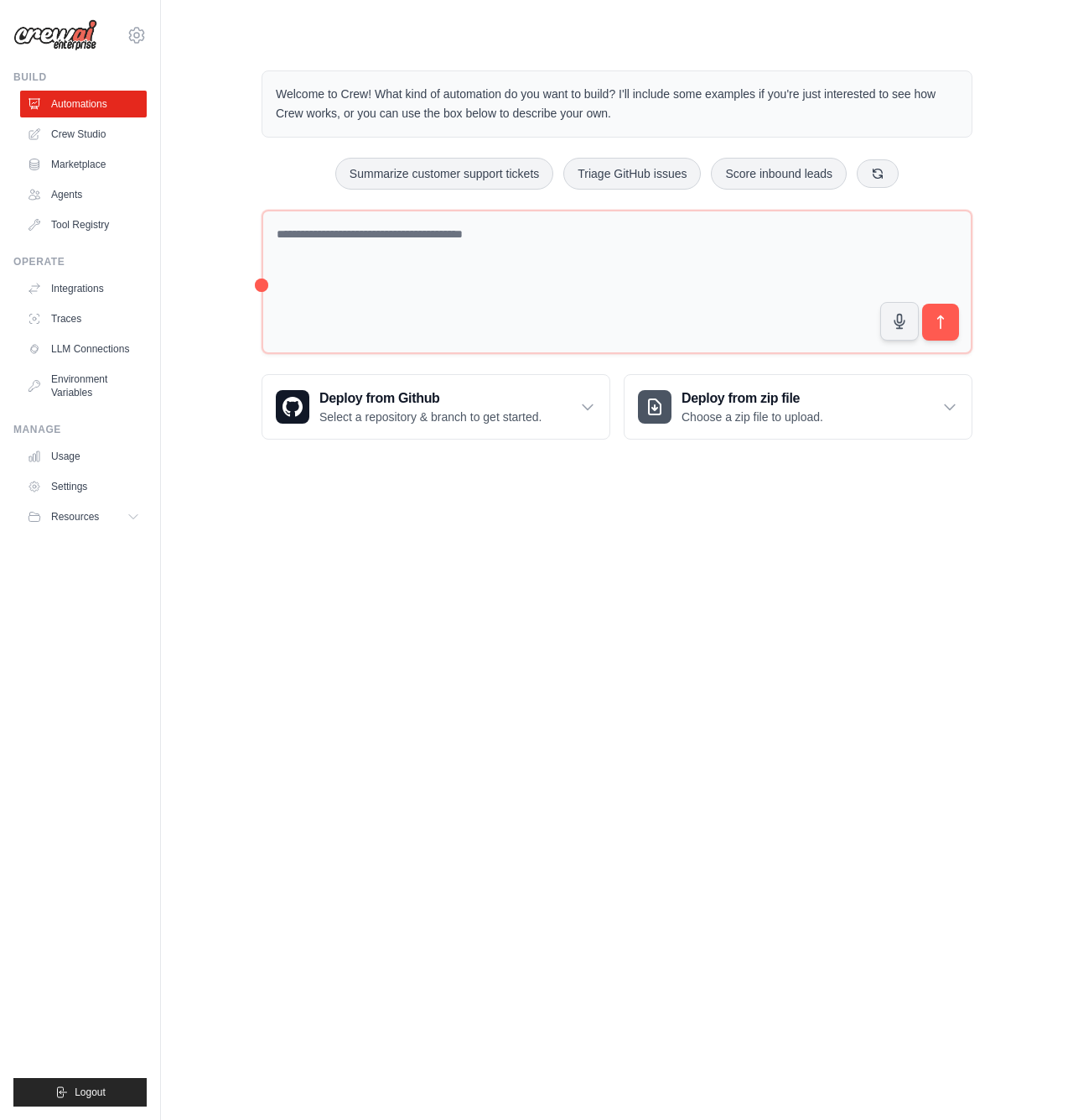
click at [403, 108] on p "Welcome to Crew! What kind of automation do you want to build? I'll include som…" at bounding box center [617, 104] width 682 height 39
click at [103, 126] on link "Crew Studio" at bounding box center [84, 134] width 126 height 27
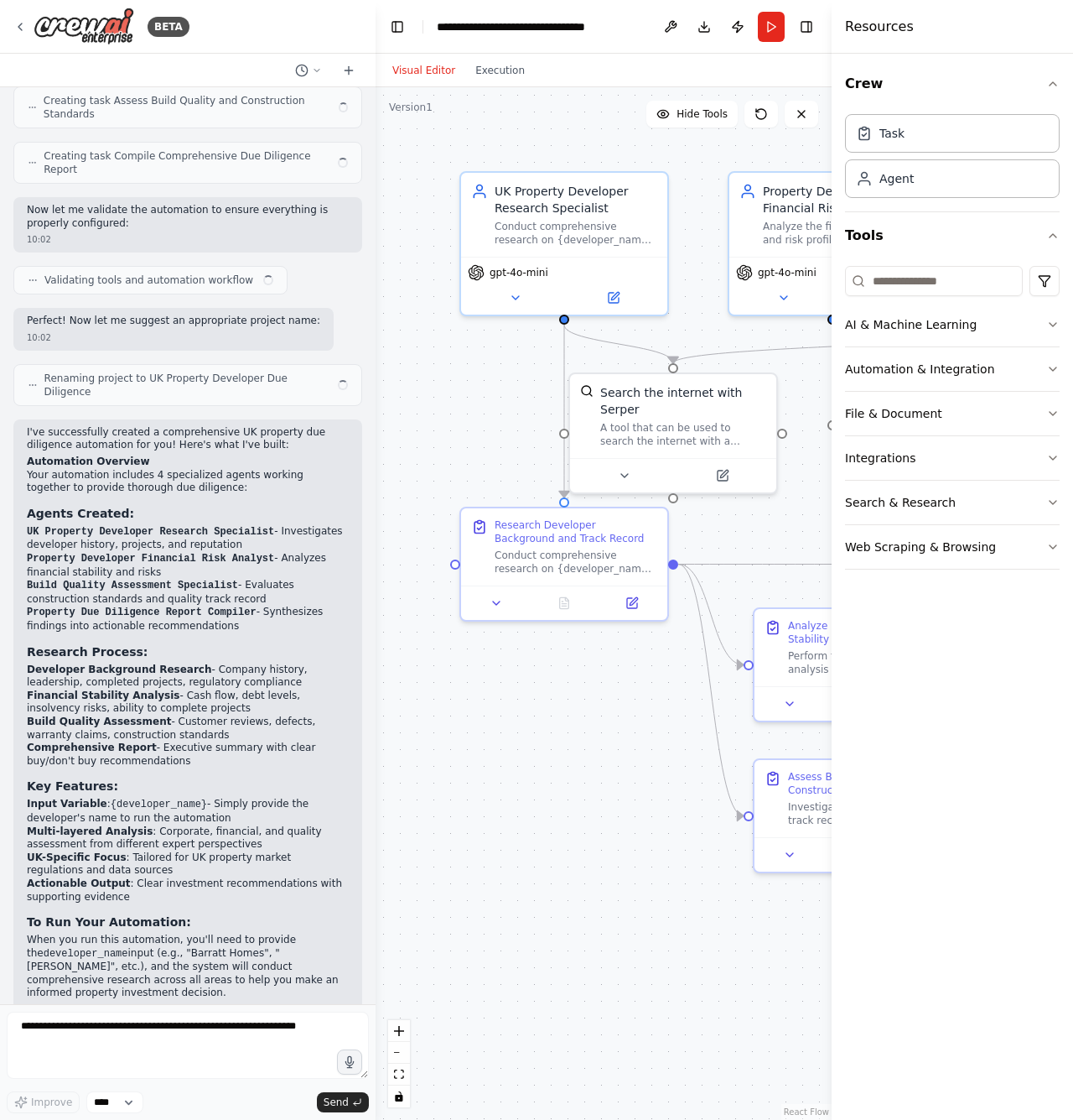
scroll to position [870, 0]
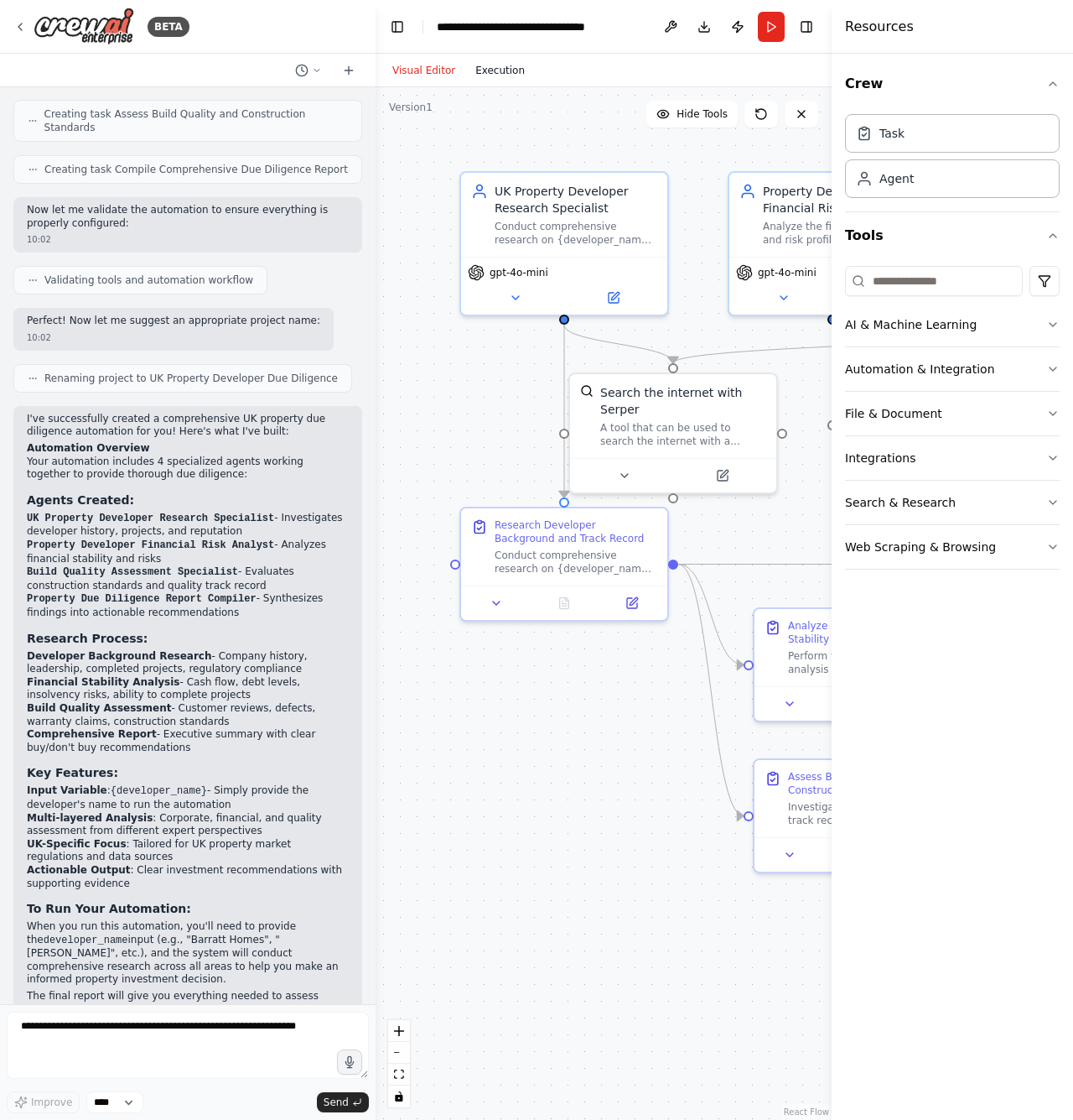
click at [509, 74] on button "Execution" at bounding box center [501, 70] width 70 height 20
click at [437, 74] on button "Visual Editor" at bounding box center [424, 70] width 83 height 20
click at [777, 33] on button "Run" at bounding box center [771, 27] width 27 height 30
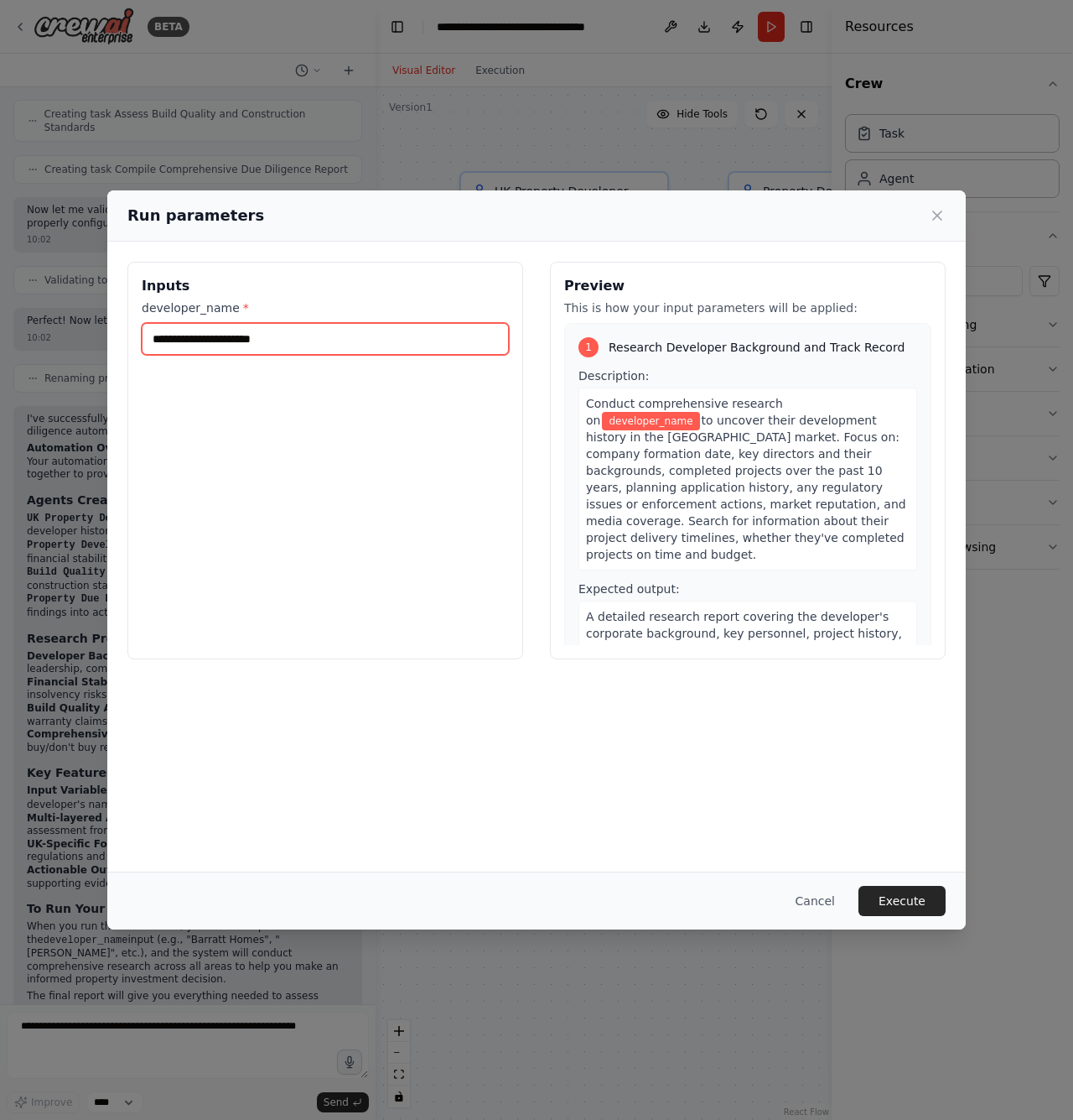
click at [316, 340] on input "developer_name *" at bounding box center [325, 339] width 367 height 32
paste input "**********"
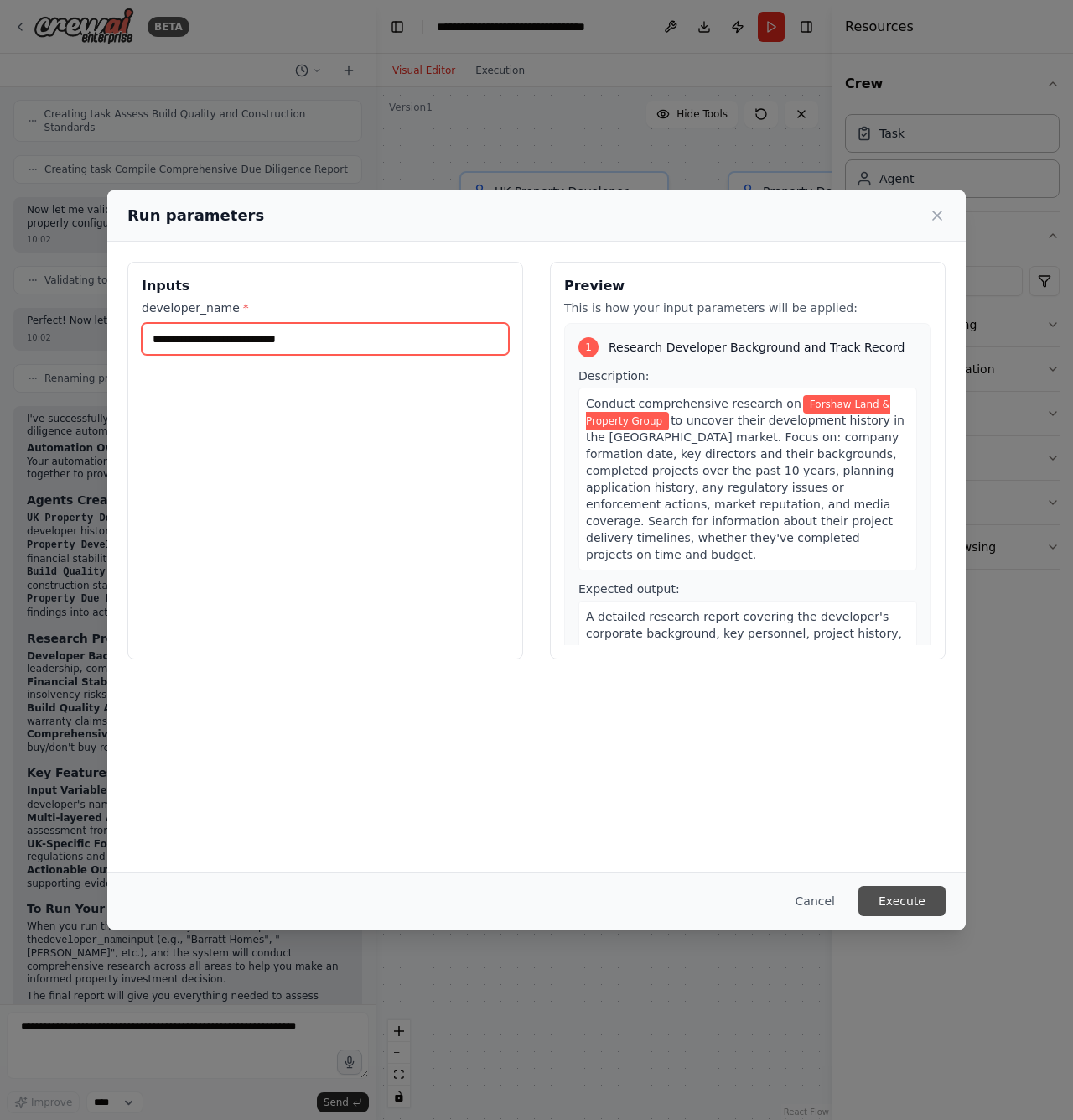
type input "**********"
click at [897, 906] on button "Execute" at bounding box center [902, 900] width 87 height 30
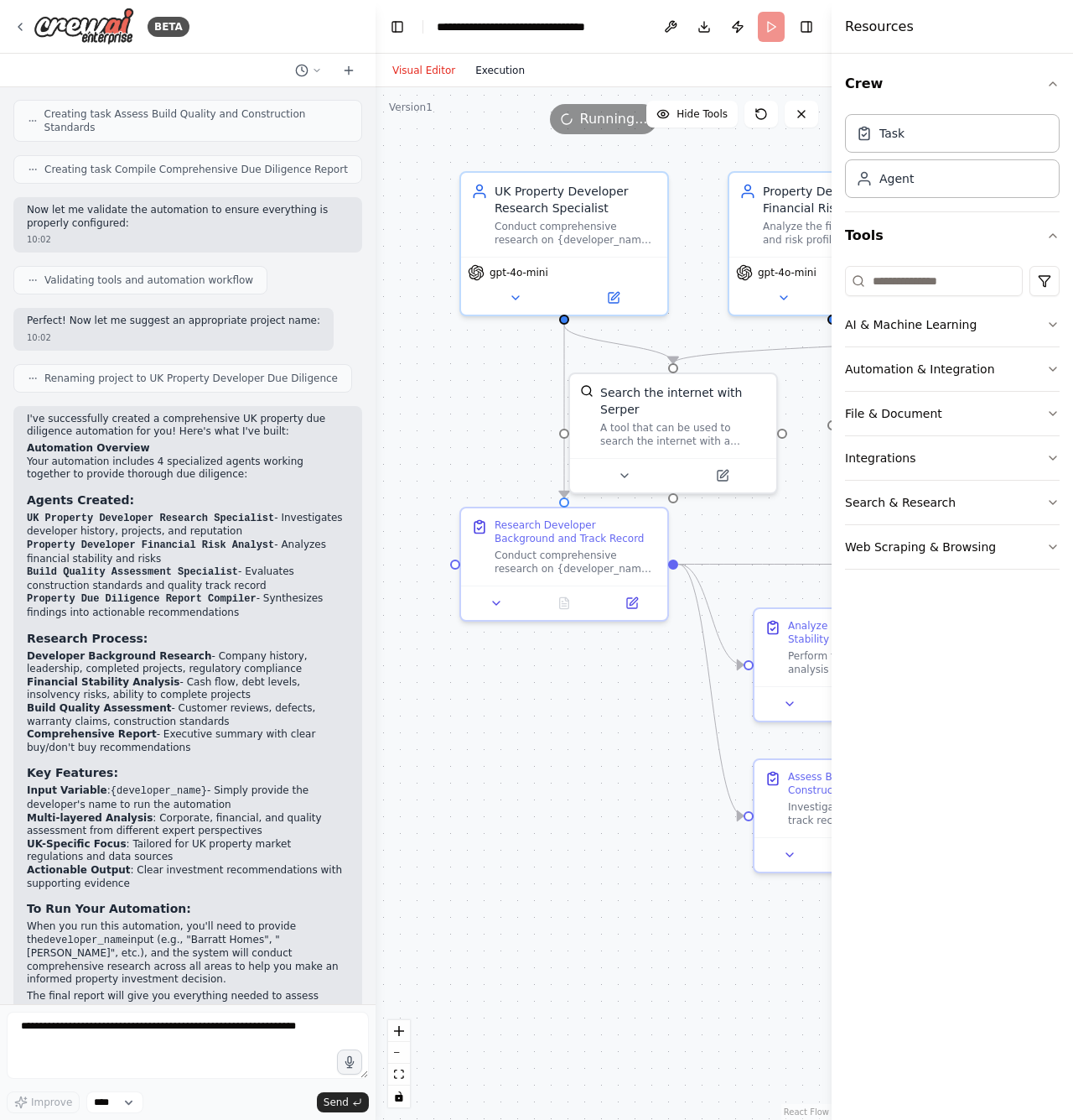
click at [492, 73] on button "Execution" at bounding box center [501, 70] width 70 height 20
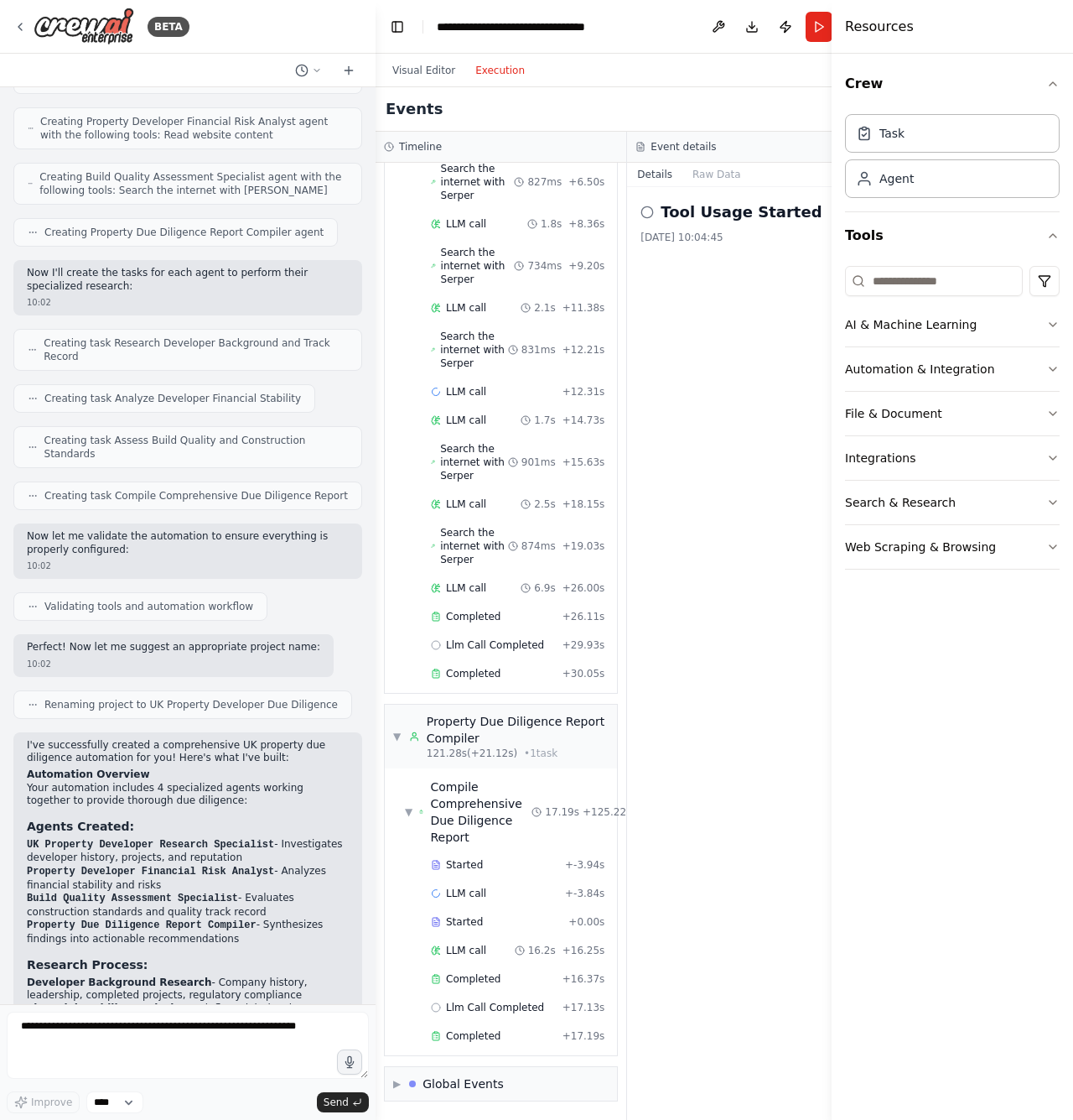
scroll to position [0, 0]
click at [699, 176] on button "Raw Data" at bounding box center [717, 175] width 69 height 23
click at [626, 176] on div "▼ Property Developer Financial Risk Analyst 0.00s (+95.16s) • 1 task ▼ analyze_…" at bounding box center [501, 642] width 251 height 957
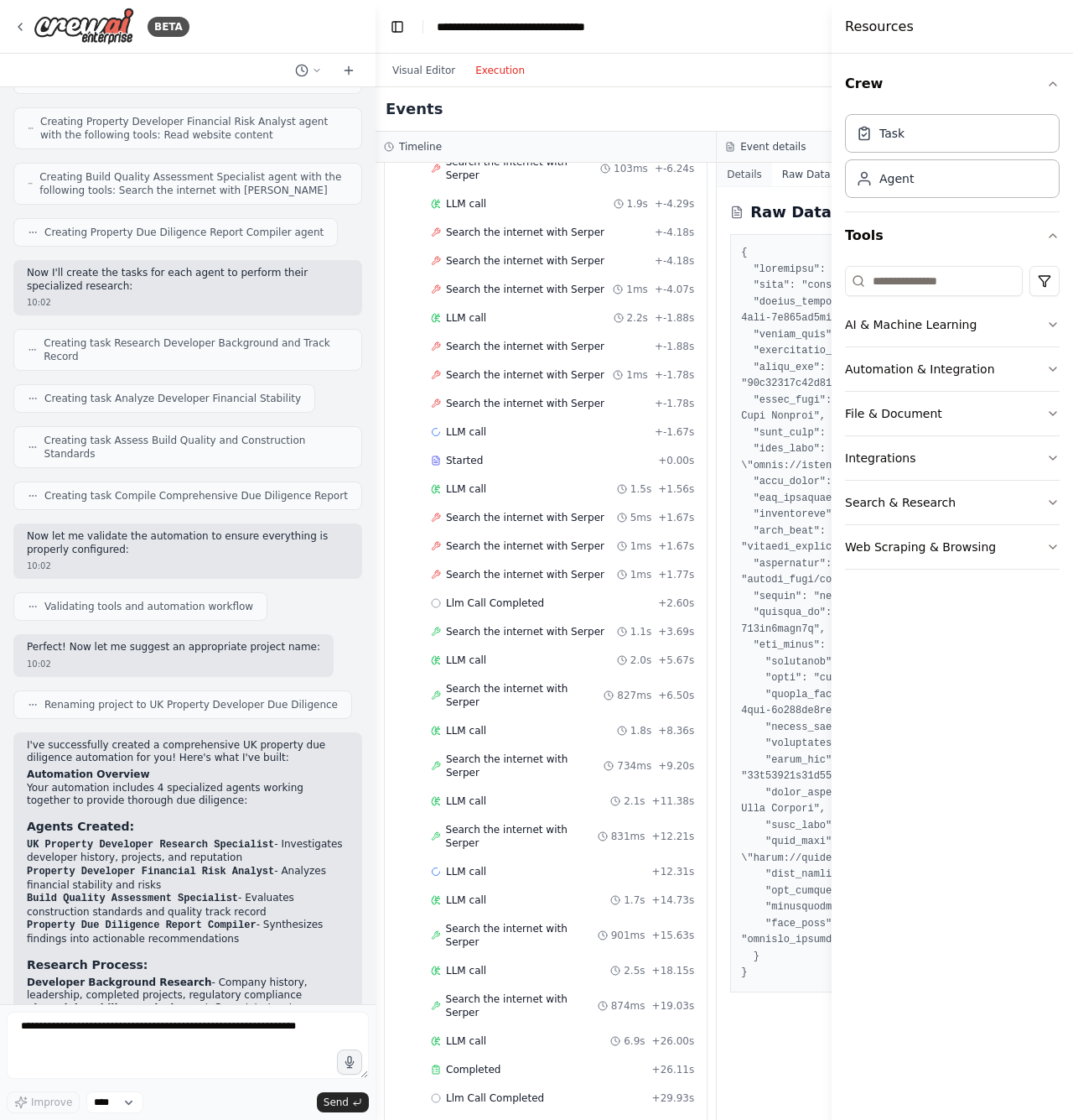
click at [751, 179] on button "Details" at bounding box center [744, 175] width 56 height 23
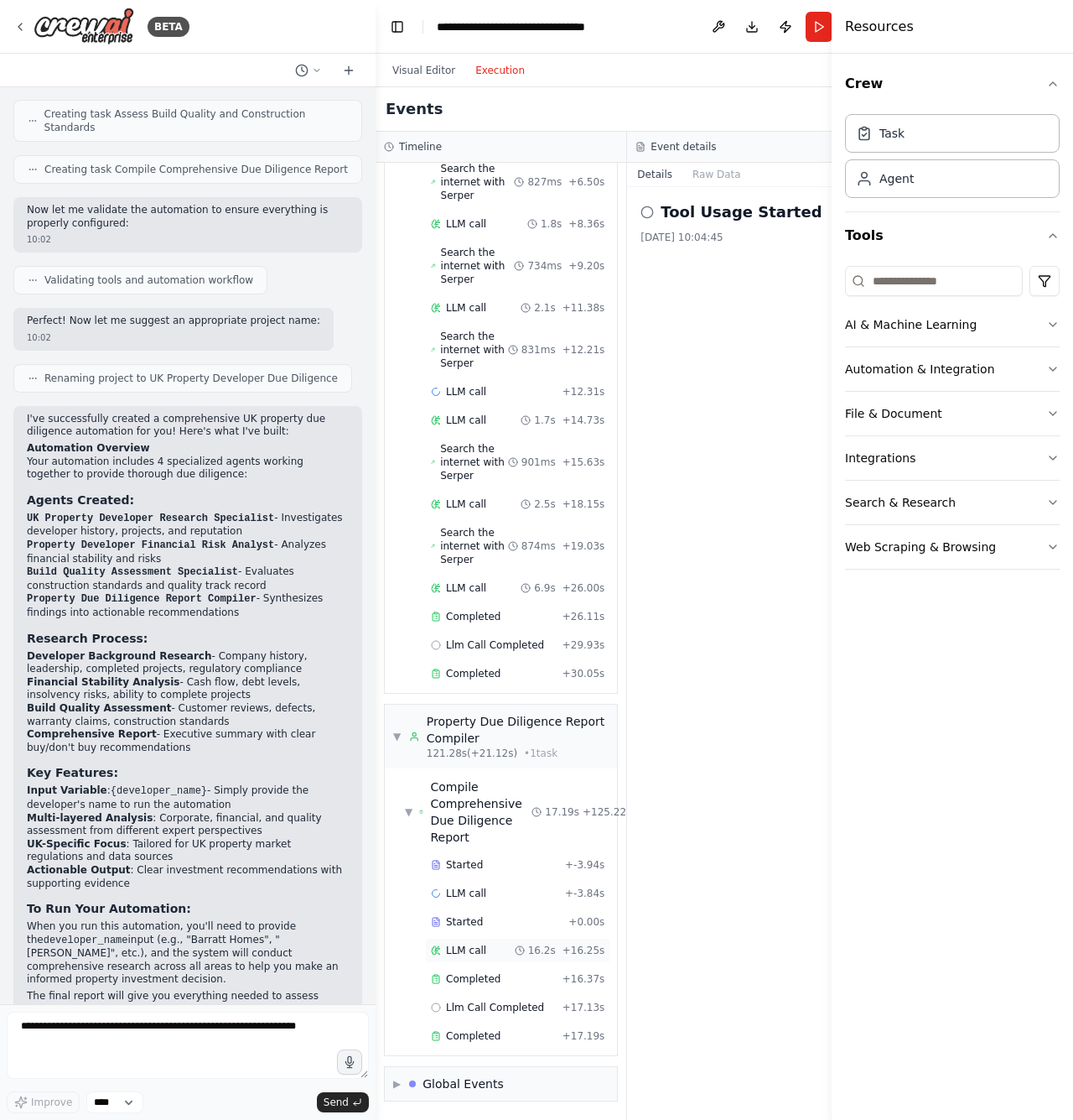
scroll to position [0, 0]
click at [399, 732] on span "▼" at bounding box center [397, 736] width 7 height 13
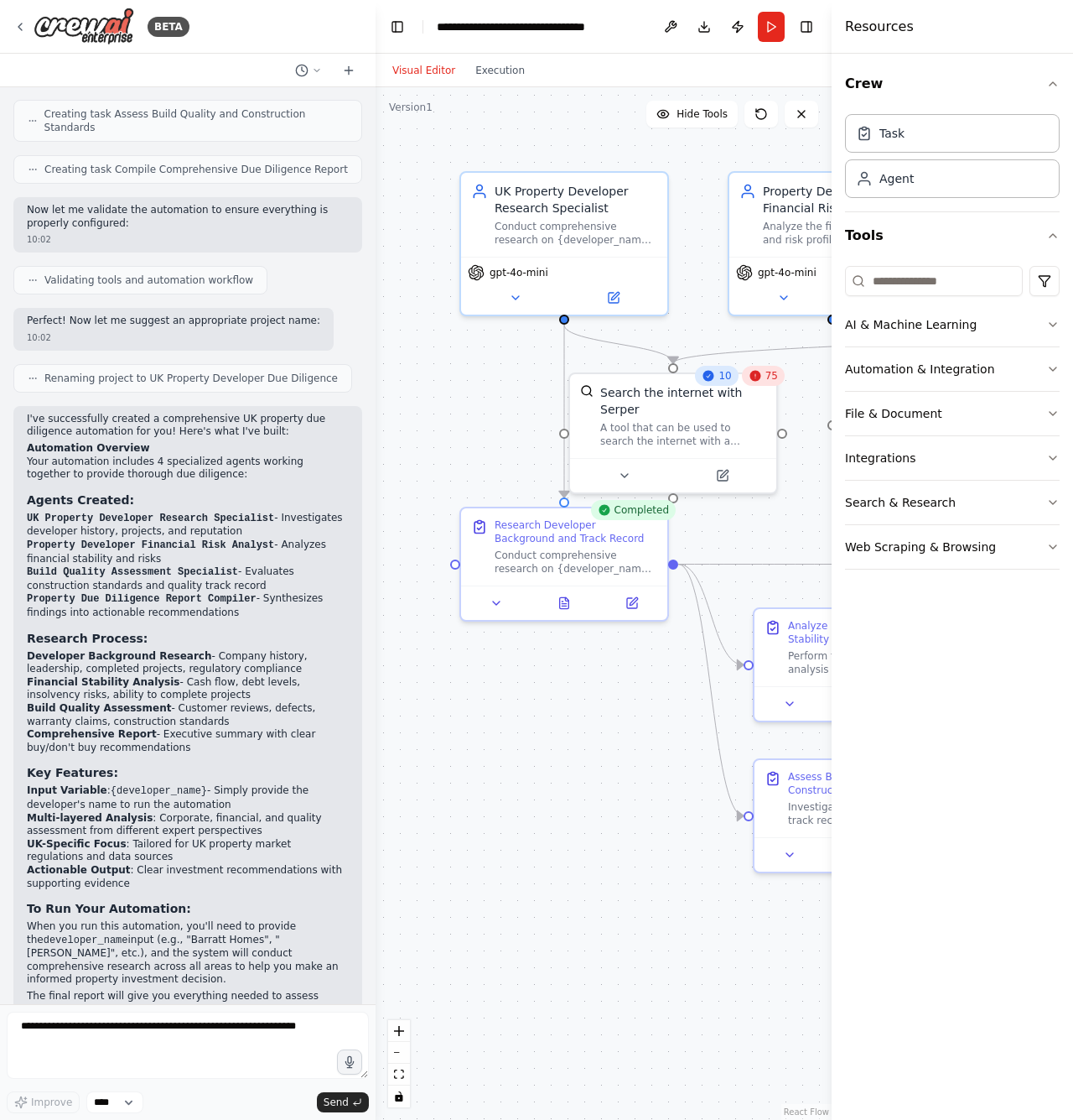
click at [431, 71] on button "Visual Editor" at bounding box center [424, 70] width 83 height 20
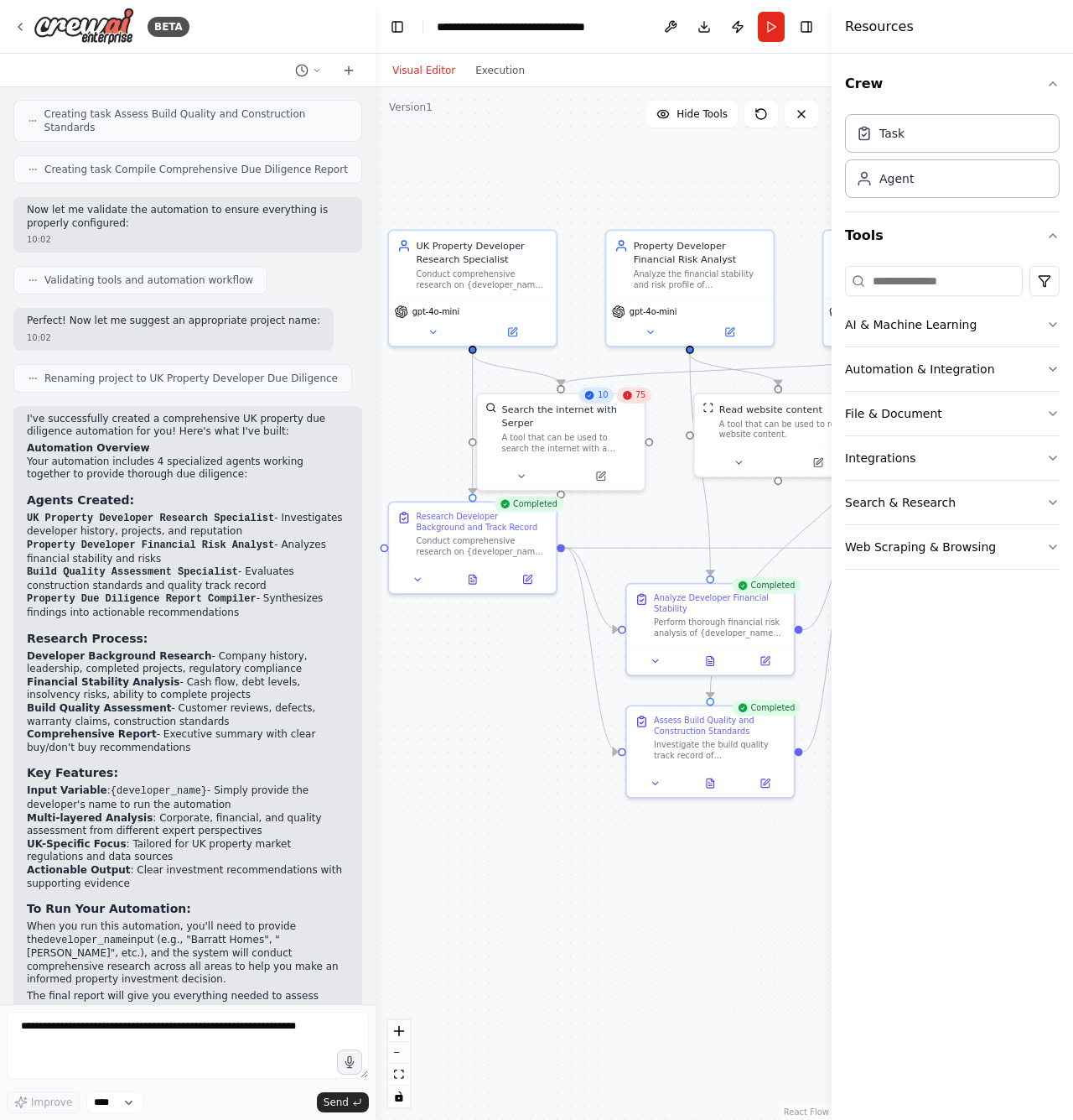
drag, startPoint x: 498, startPoint y: 478, endPoint x: 365, endPoint y: 478, distance: 133.0
click at [365, 478] on div "BETA I want to build an automation that does due diligence before I buy a prope…" at bounding box center [536, 560] width 1073 height 1120
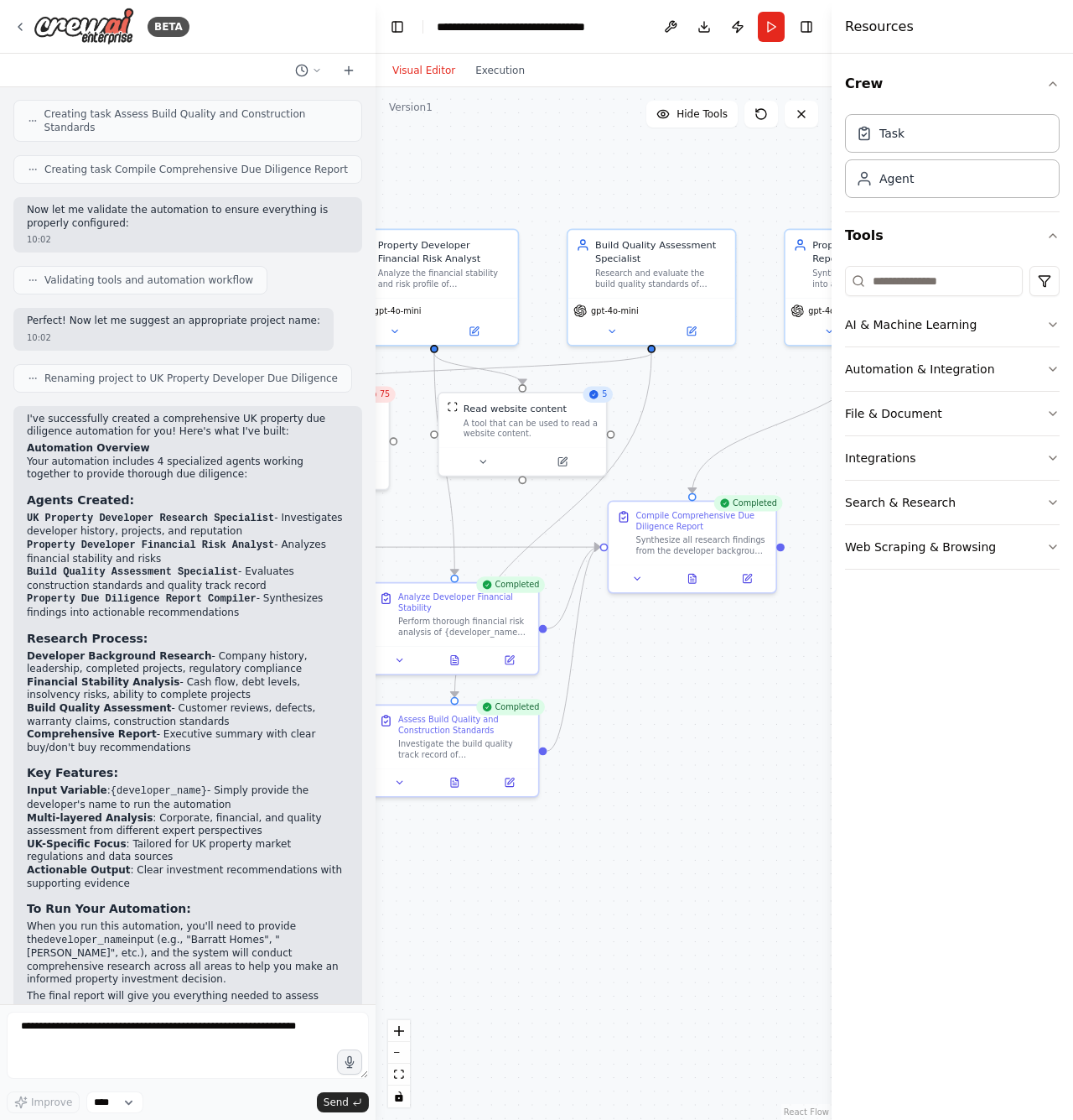
drag, startPoint x: 739, startPoint y: 525, endPoint x: 535, endPoint y: 524, distance: 204.0
click at [535, 524] on div ".deletable-edge-delete-btn { width: 20px; height: 20px; border: 0px solid #ffff…" at bounding box center [603, 603] width 456 height 1032
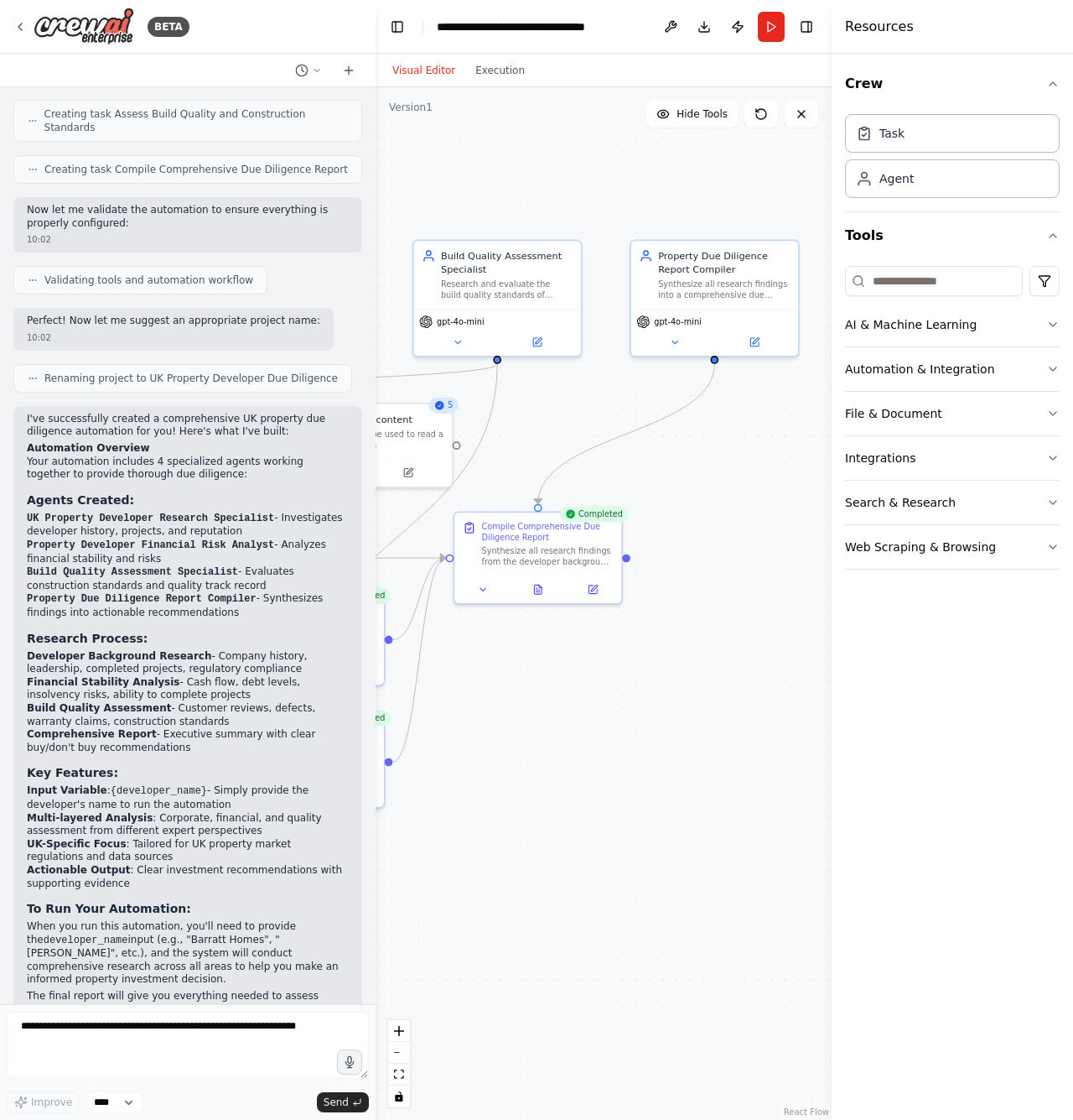
drag, startPoint x: 733, startPoint y: 481, endPoint x: 579, endPoint y: 492, distance: 154.4
click at [579, 492] on div ".deletable-edge-delete-btn { width: 20px; height: 20px; border: 0px solid #ffff…" at bounding box center [603, 603] width 456 height 1032
click at [946, 424] on button "File & Document" at bounding box center [953, 413] width 215 height 44
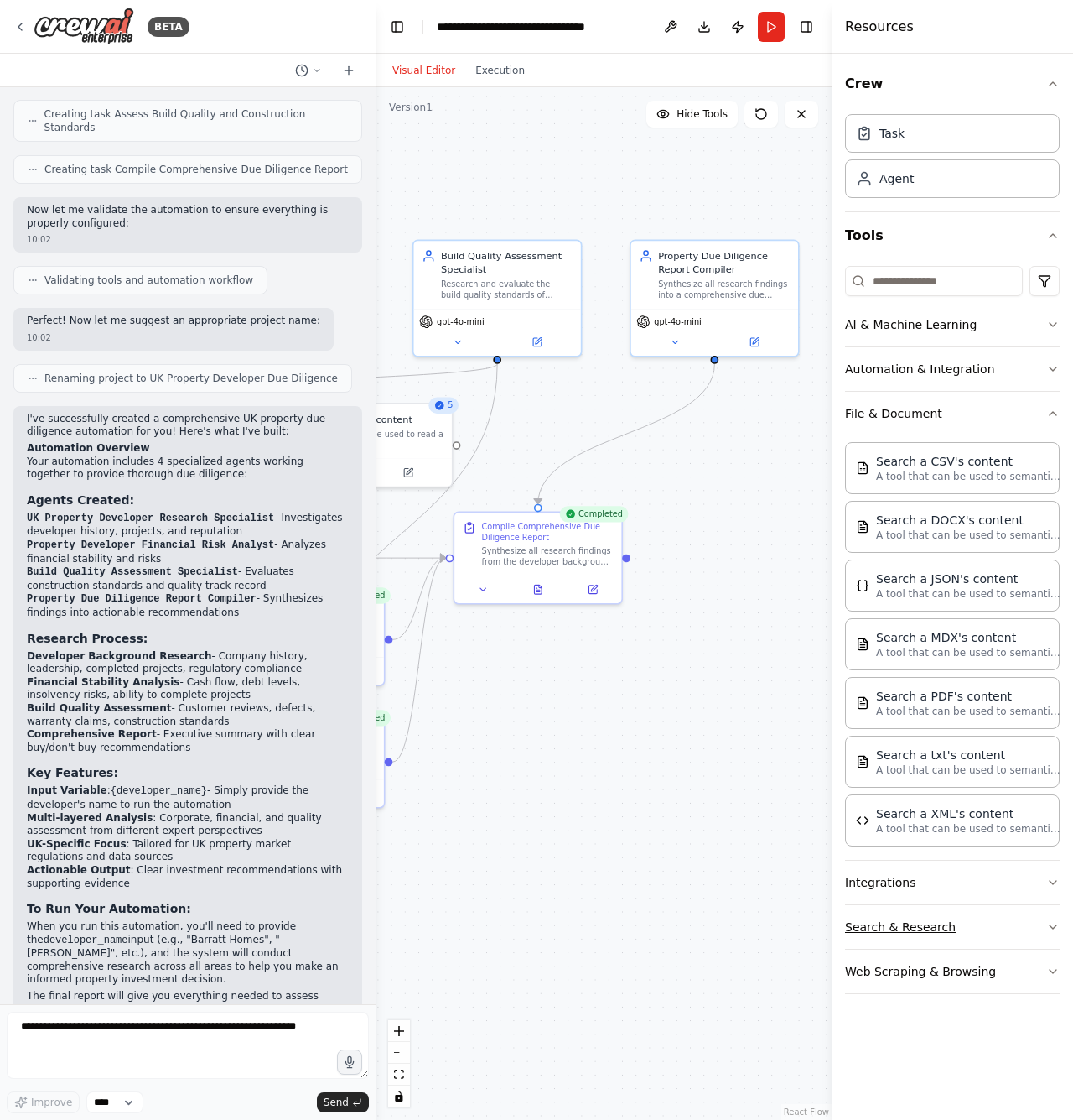
click at [939, 925] on button "Search & Research" at bounding box center [953, 926] width 215 height 44
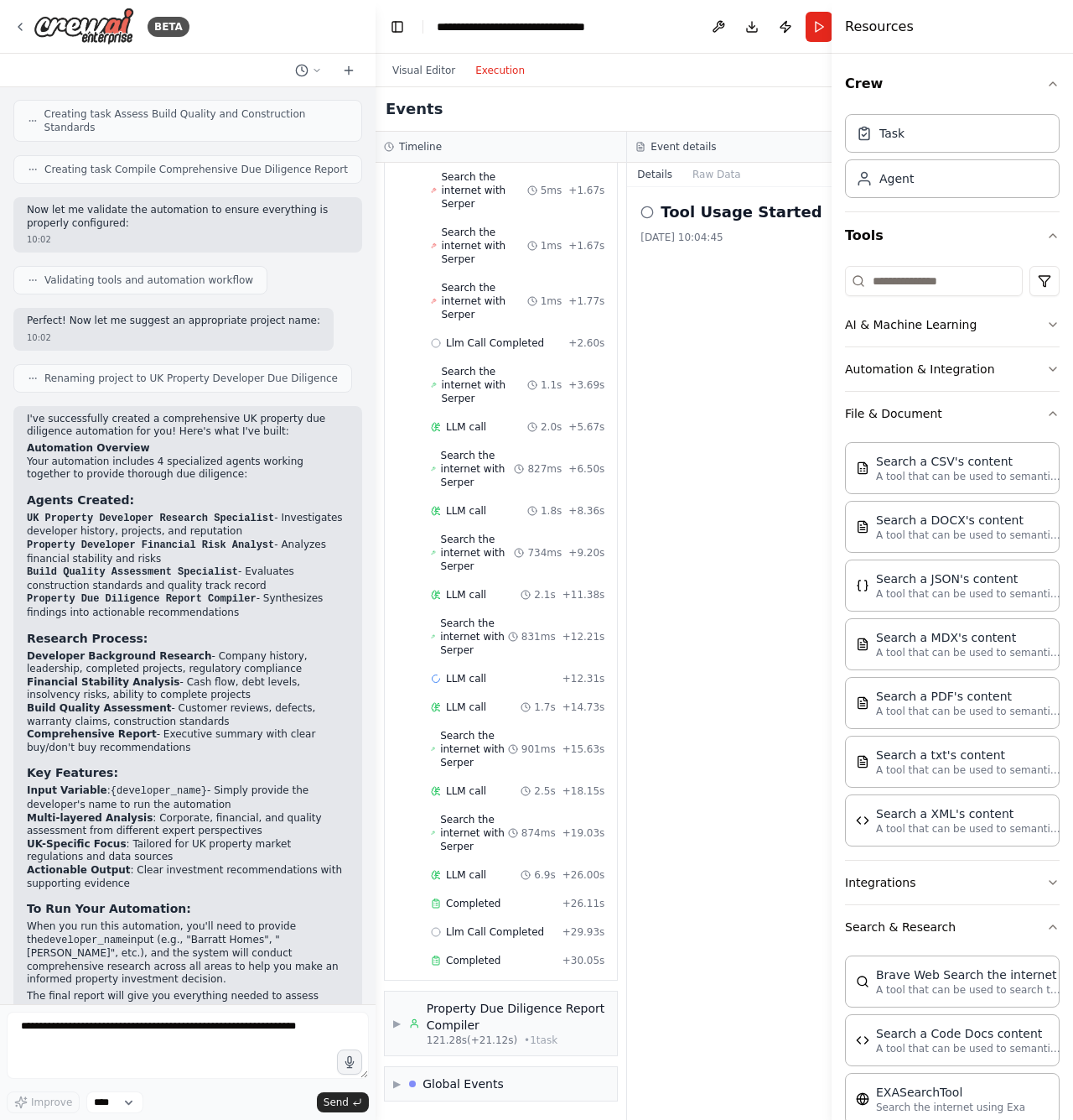
click at [502, 73] on button "Execution" at bounding box center [501, 70] width 70 height 20
click at [438, 1024] on div "Property Due Diligence Report Compiler" at bounding box center [518, 1016] width 183 height 33
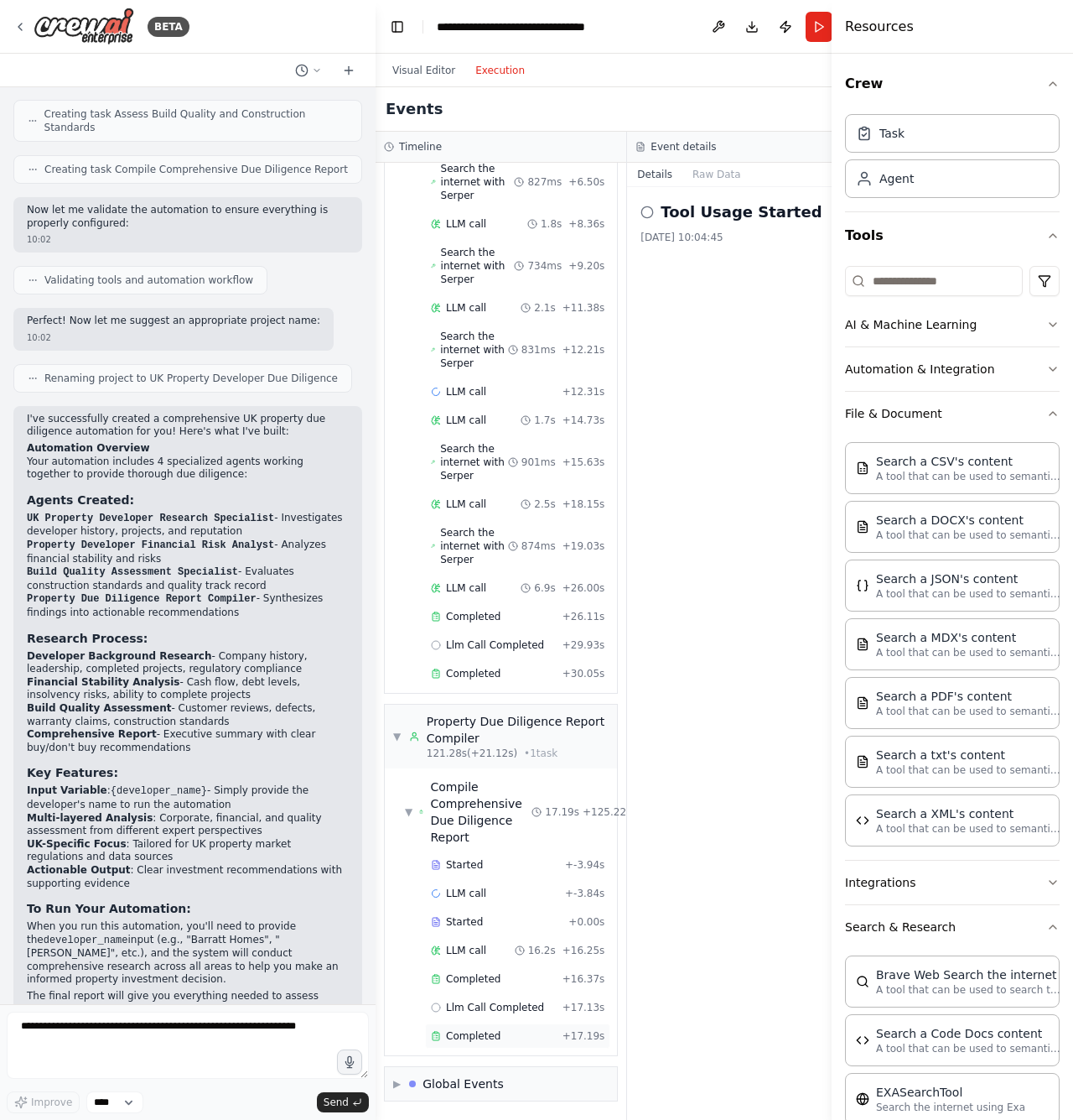
click at [485, 1040] on span "Completed" at bounding box center [473, 1036] width 55 height 13
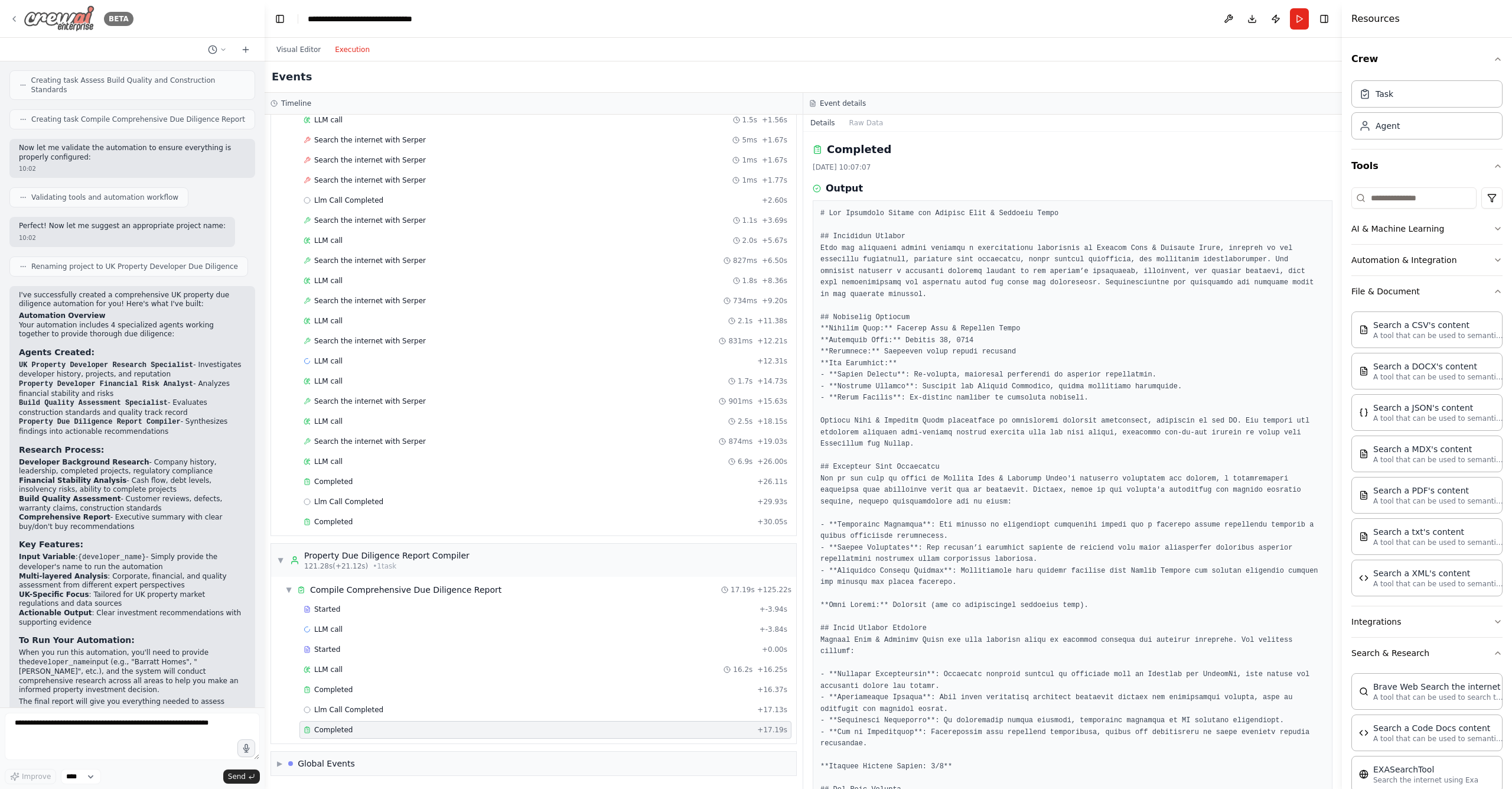
click at [42, 28] on img at bounding box center [59, 18] width 71 height 27
